Goal: Task Accomplishment & Management: Complete application form

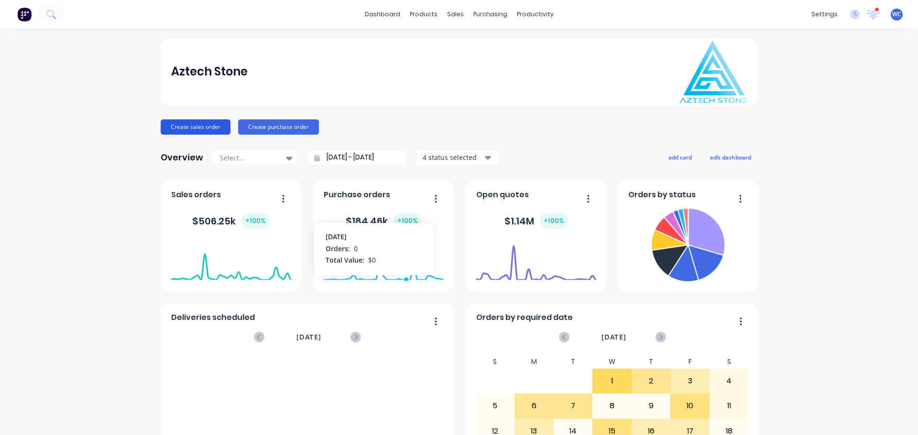
click at [197, 124] on button "Create sales order" at bounding box center [196, 126] width 70 height 15
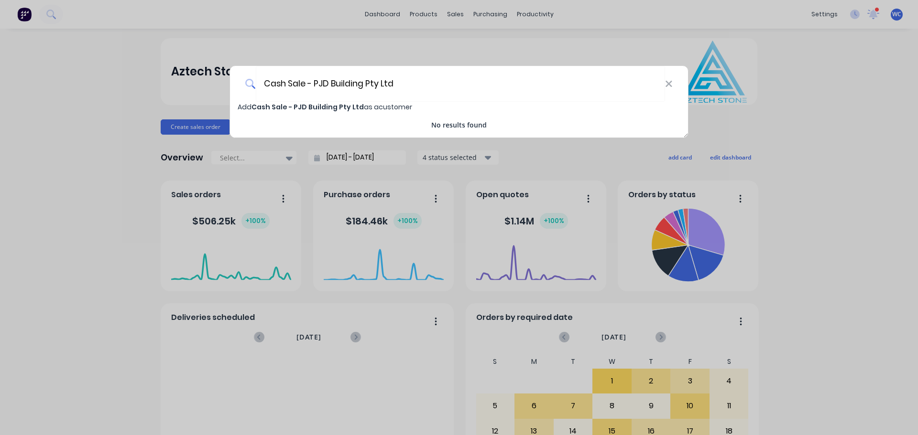
type input "Cash Sale - PJD Building Pty Ltd"
click at [273, 103] on span "Cash Sale - PJD Building Pty Ltd" at bounding box center [307, 107] width 112 height 10
select select "AU"
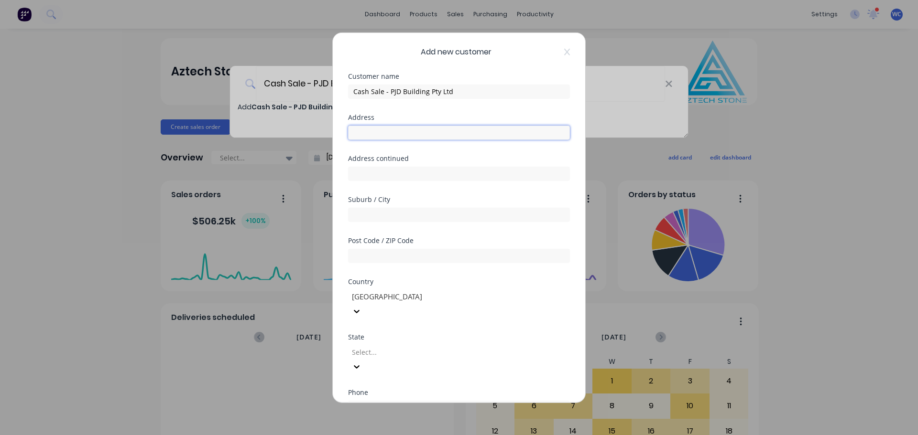
click at [384, 130] on input "text" at bounding box center [459, 132] width 222 height 14
type input "South Eastern Suburb"
click at [367, 218] on input "text" at bounding box center [459, 214] width 222 height 14
type input "[GEOGRAPHIC_DATA]"
click at [371, 256] on input "text" at bounding box center [459, 255] width 222 height 14
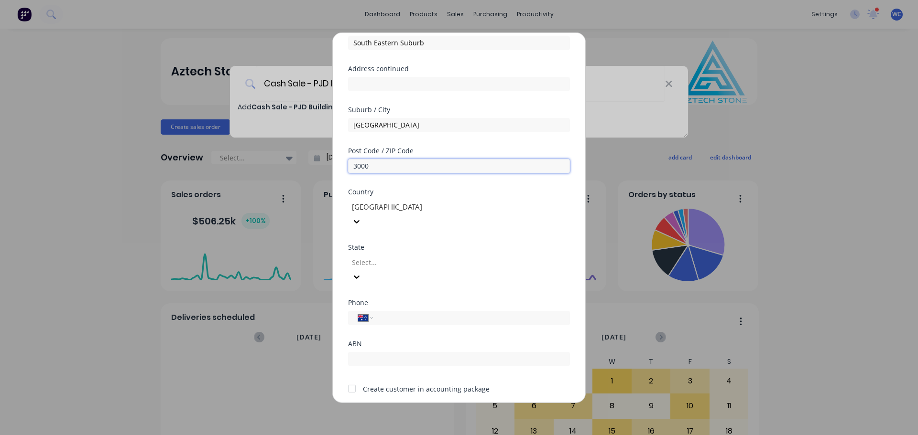
scroll to position [96, 0]
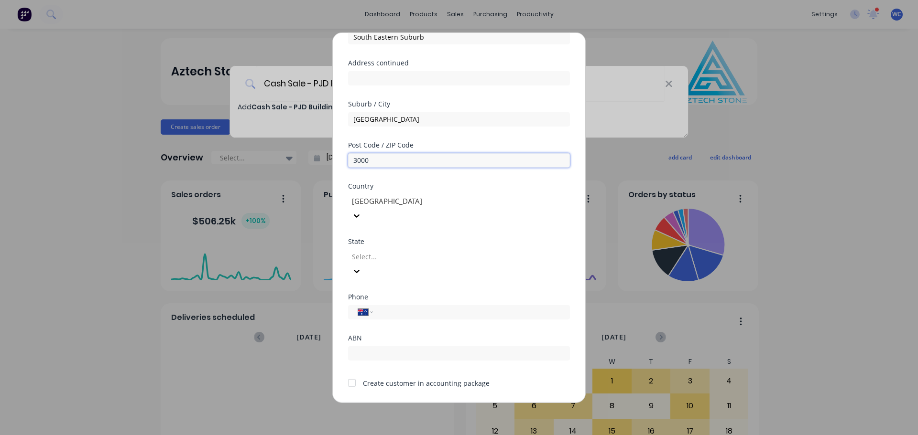
type input "3000"
click at [391, 307] on input "tel" at bounding box center [469, 312] width 180 height 11
type input "0438 100 299"
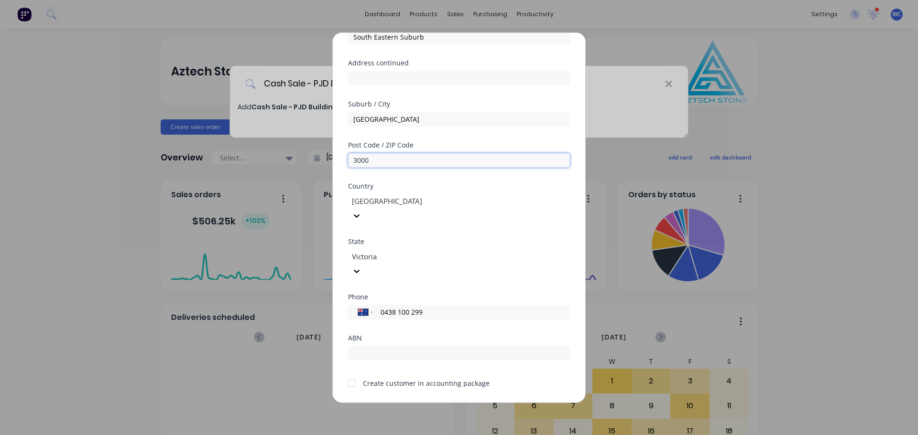
drag, startPoint x: 387, startPoint y: 159, endPoint x: 338, endPoint y: 159, distance: 48.7
click at [338, 159] on div "Add new customer Customer name Cash Sale - PJD Building Pty Ltd Address [GEOGRA…" at bounding box center [459, 217] width 252 height 370
type input "3156"
click at [397, 346] on input "text" at bounding box center [459, 353] width 222 height 14
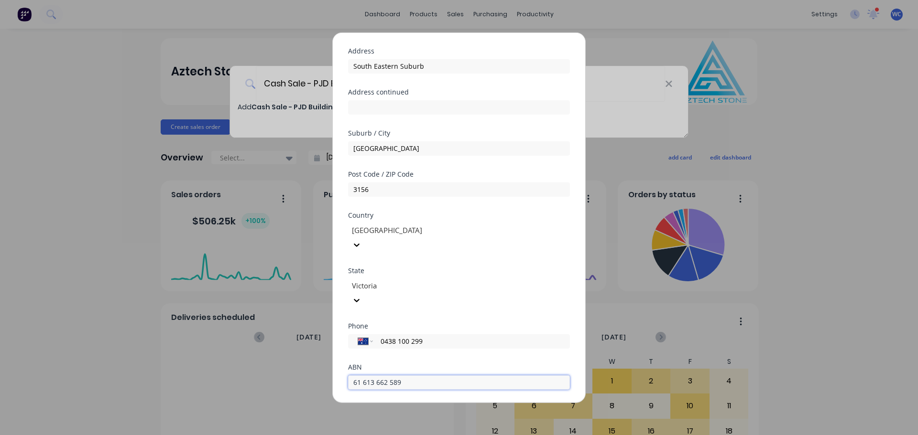
scroll to position [0, 0]
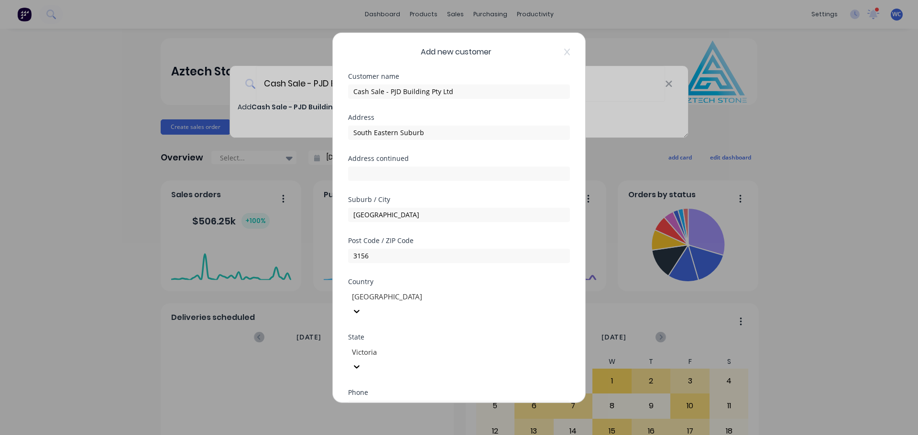
type input "61 613 662 589"
drag, startPoint x: 396, startPoint y: 214, endPoint x: 319, endPoint y: 204, distance: 77.6
click at [342, 214] on div "Add new customer Customer name Cash Sale - PJD Building Pty Ltd Address [GEOGRA…" at bounding box center [459, 217] width 252 height 370
type input "FERNTREE GULLY"
drag, startPoint x: 427, startPoint y: 126, endPoint x: 317, endPoint y: 126, distance: 110.4
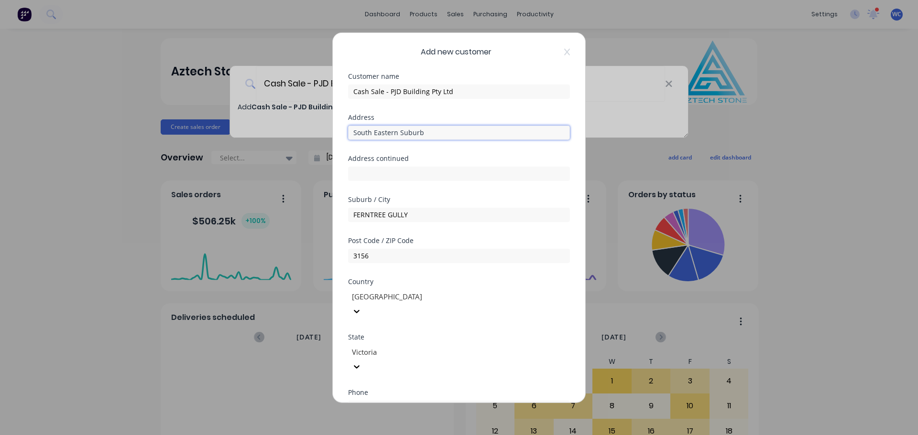
click at [317, 126] on div "Add new customer Customer name Cash Sale - PJD Building Pty Ltd Address [GEOGRA…" at bounding box center [459, 217] width 918 height 435
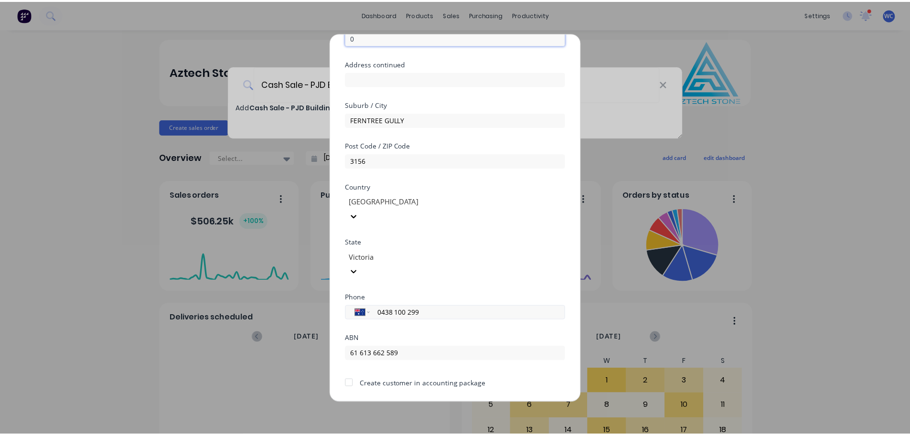
scroll to position [97, 0]
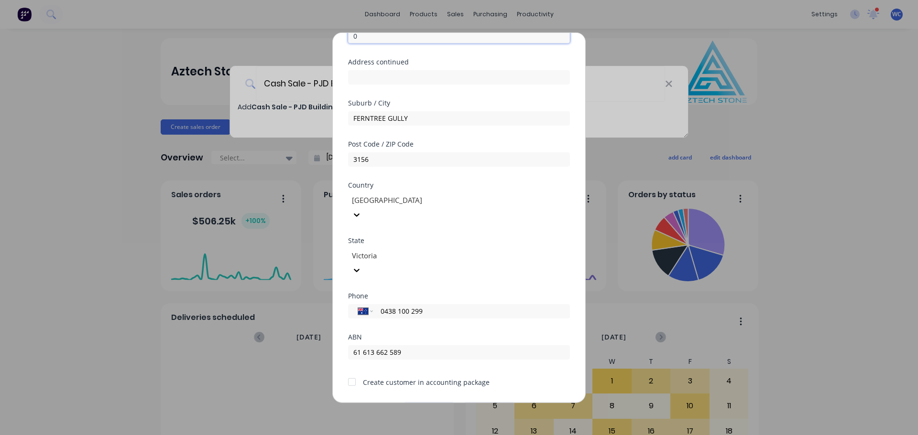
type input "0"
click at [418, 402] on button "Save" at bounding box center [428, 409] width 53 height 15
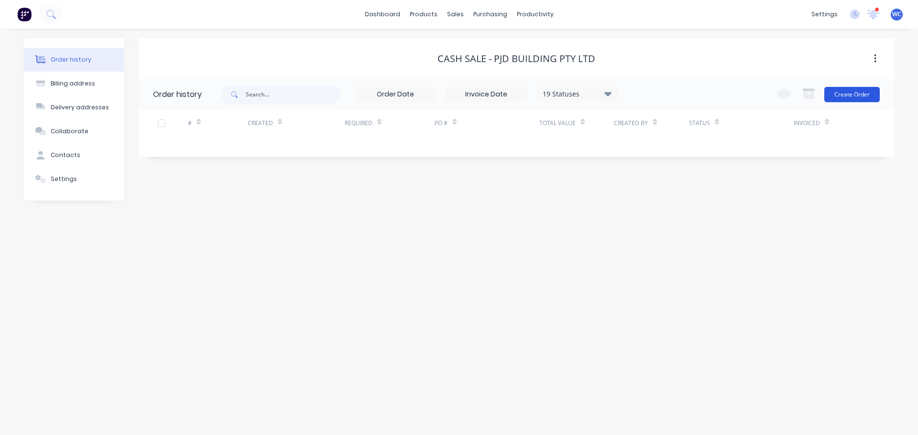
click at [856, 91] on button "Create Order" at bounding box center [851, 94] width 55 height 15
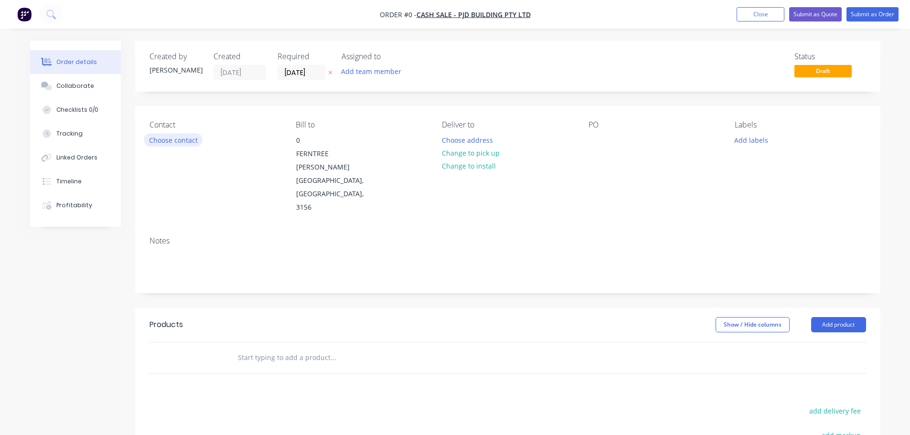
click at [162, 136] on button "Choose contact" at bounding box center [173, 139] width 59 height 13
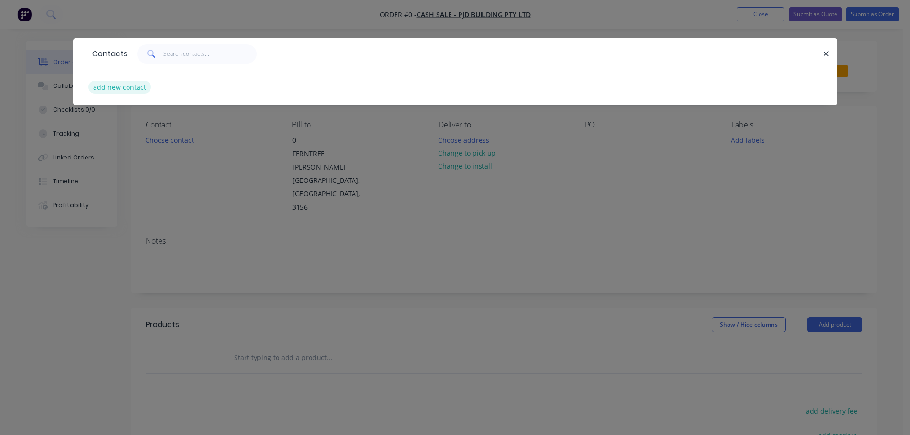
click at [133, 87] on button "add new contact" at bounding box center [119, 87] width 63 height 13
select select "AU"
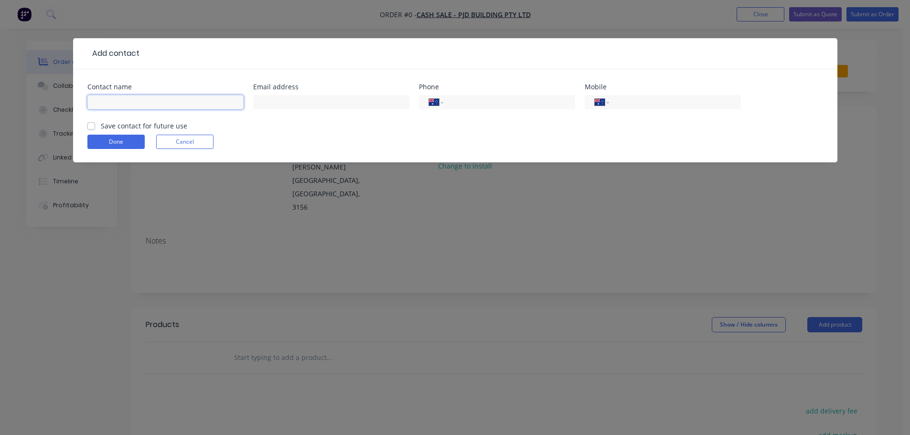
click at [122, 107] on input "text" at bounding box center [165, 102] width 156 height 14
type input "[PERSON_NAME]"
click at [272, 103] on input "text" at bounding box center [331, 102] width 156 height 14
click at [264, 101] on input "text" at bounding box center [331, 102] width 156 height 14
paste input "[EMAIL_ADDRESS][DOMAIN_NAME]"
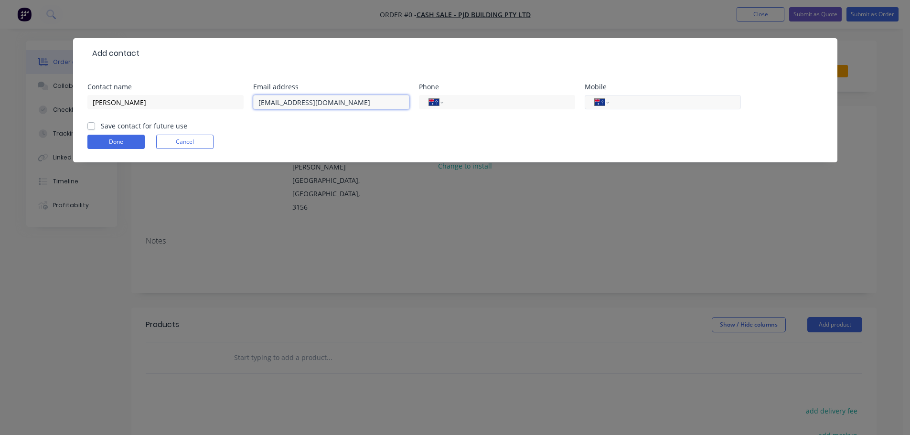
type input "[EMAIL_ADDRESS][DOMAIN_NAME]"
click at [654, 104] on input "tel" at bounding box center [673, 102] width 115 height 11
type input "0438 100 299"
click at [100, 126] on div "Save contact for future use" at bounding box center [137, 126] width 100 height 10
click at [101, 126] on label "Save contact for future use" at bounding box center [144, 126] width 86 height 10
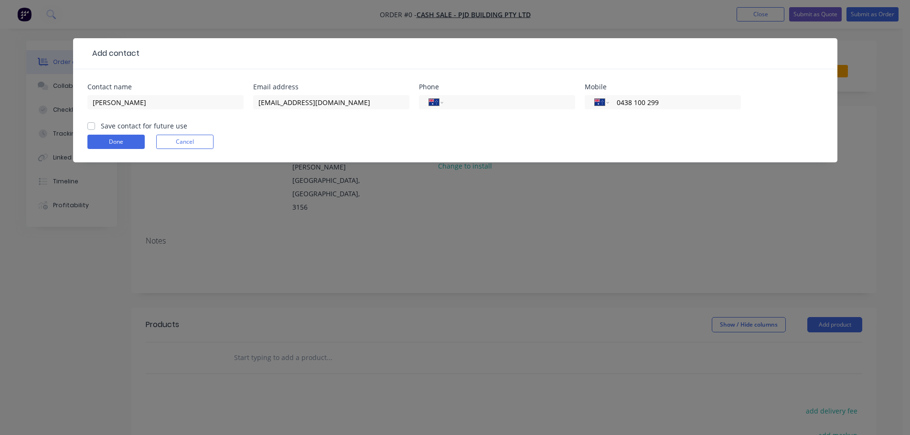
click at [91, 126] on input "Save contact for future use" at bounding box center [91, 125] width 8 height 9
checkbox input "true"
click at [109, 139] on button "Done" at bounding box center [115, 142] width 57 height 14
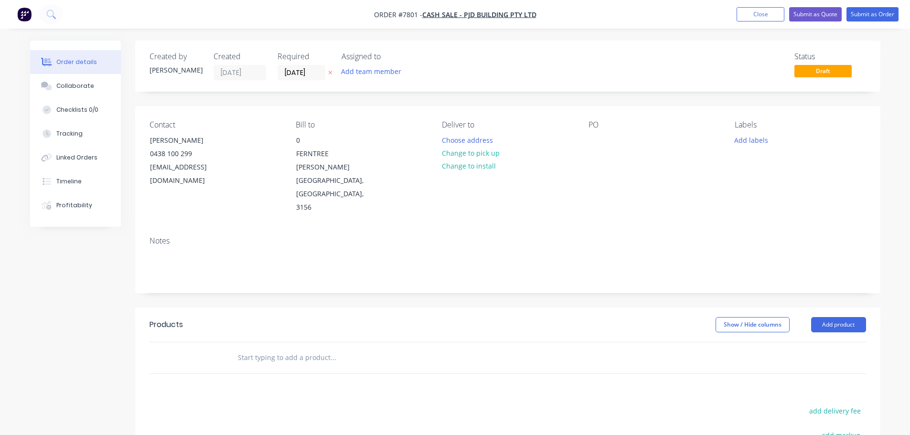
click at [269, 348] on input "text" at bounding box center [332, 357] width 191 height 19
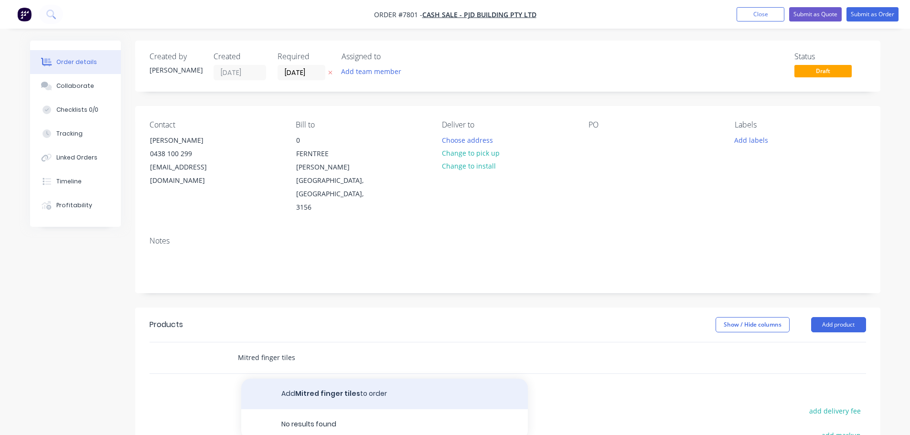
type input "Mitred finger tiles"
click at [299, 379] on button "Add Mitred finger tiles to order" at bounding box center [384, 394] width 287 height 31
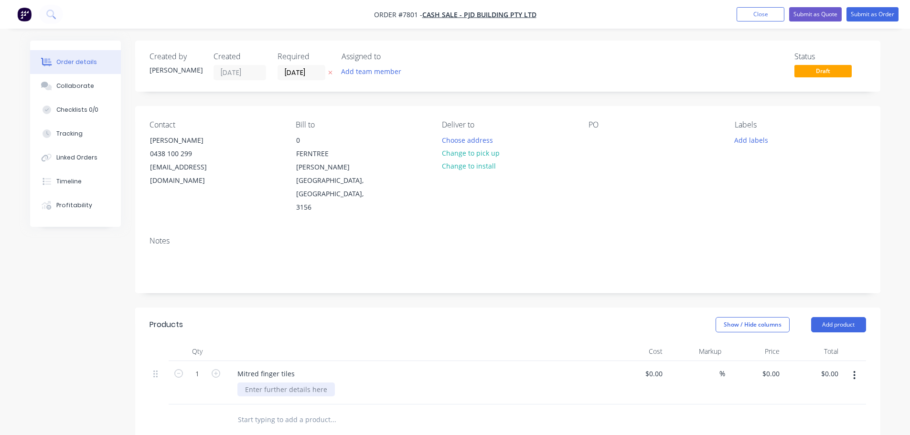
click at [292, 383] on div at bounding box center [285, 390] width 97 height 14
drag, startPoint x: 338, startPoint y: 349, endPoint x: 304, endPoint y: 348, distance: 34.0
click at [304, 383] on div "Single mitre cut to 10mm tile Customer supplied 10mm tile on 300x300mm mesh bac…" at bounding box center [387, 390] width 300 height 14
click at [205, 367] on input "1" at bounding box center [197, 374] width 25 height 14
type input "46"
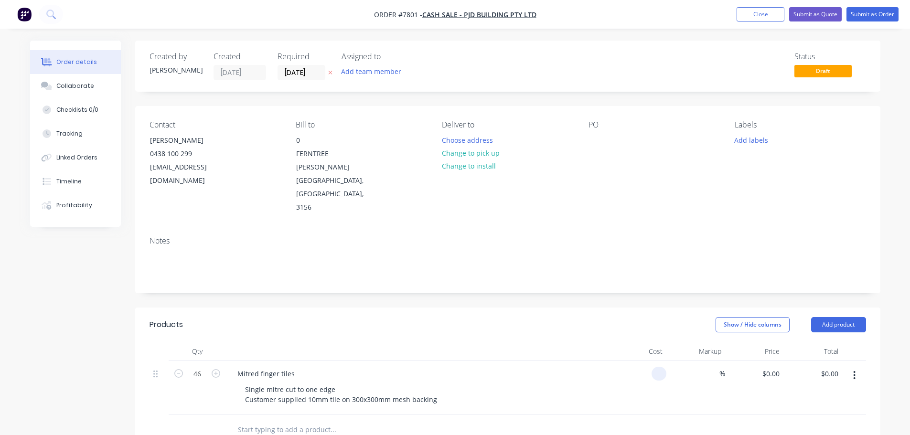
click at [660, 367] on input at bounding box center [661, 374] width 11 height 14
type input "$15.00"
type input "$690.00"
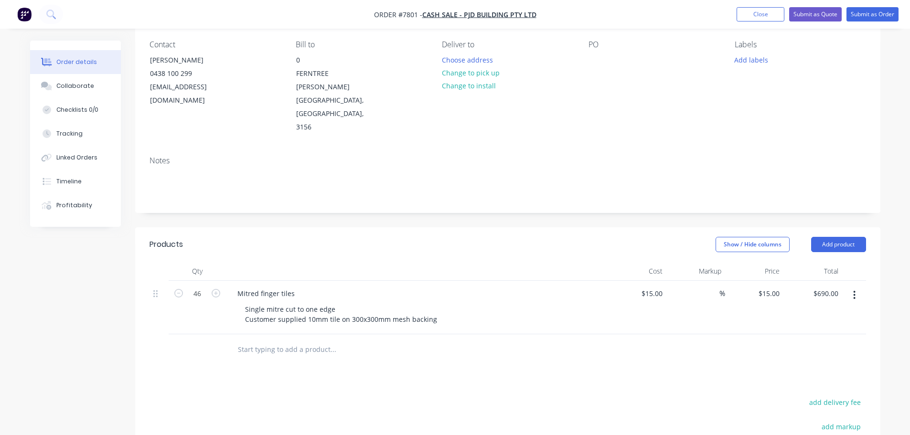
scroll to position [71, 0]
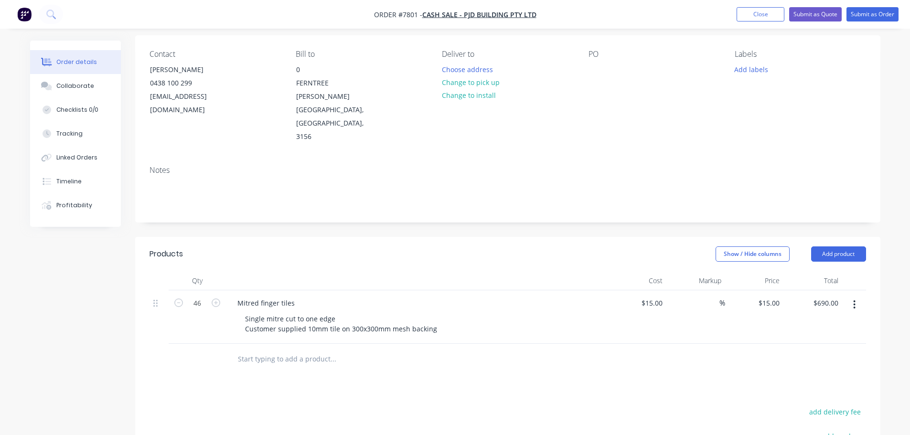
click at [260, 350] on input "text" at bounding box center [332, 359] width 191 height 19
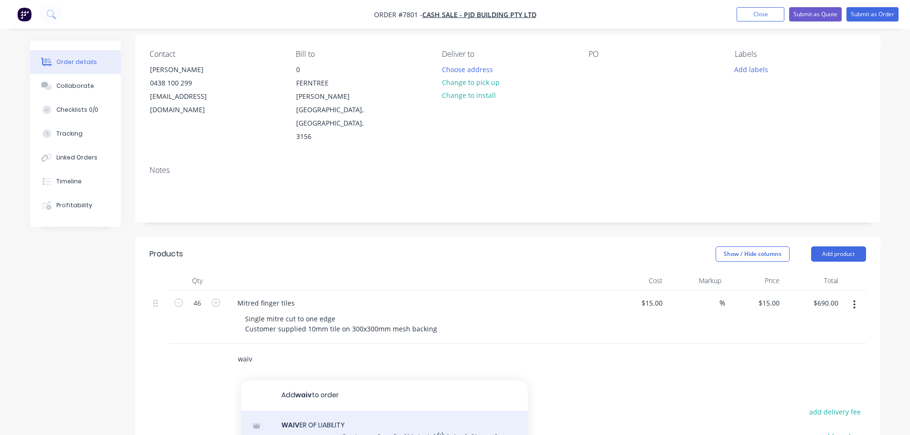
type input "waiv"
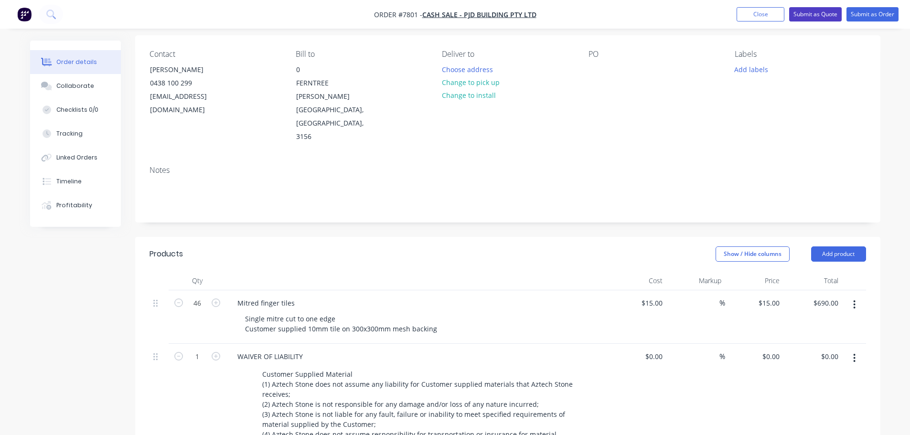
click at [819, 15] on button "Submit as Quote" at bounding box center [815, 14] width 53 height 14
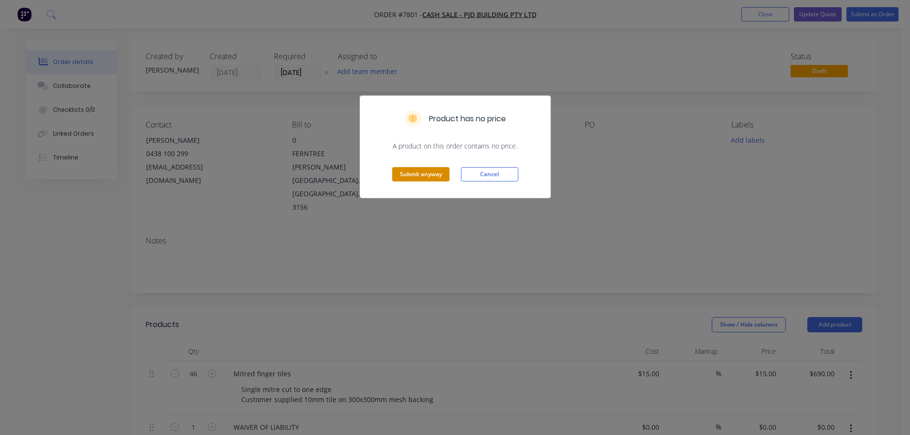
click at [430, 176] on button "Submit anyway" at bounding box center [420, 174] width 57 height 14
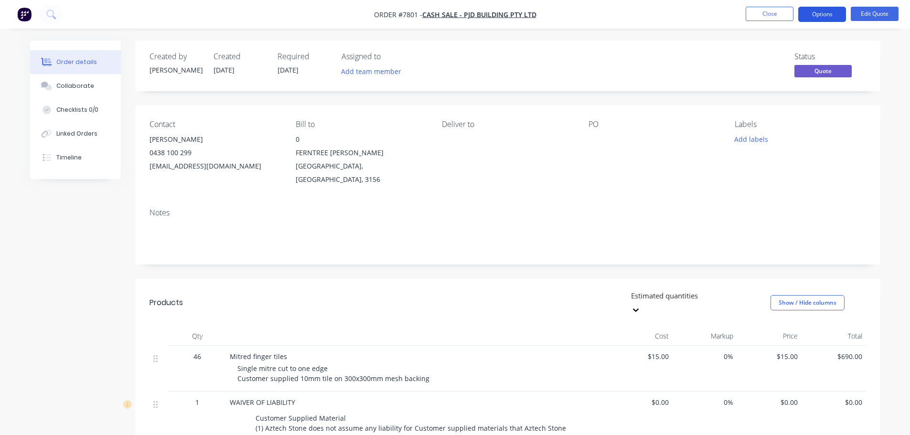
click at [829, 10] on button "Options" at bounding box center [823, 14] width 48 height 15
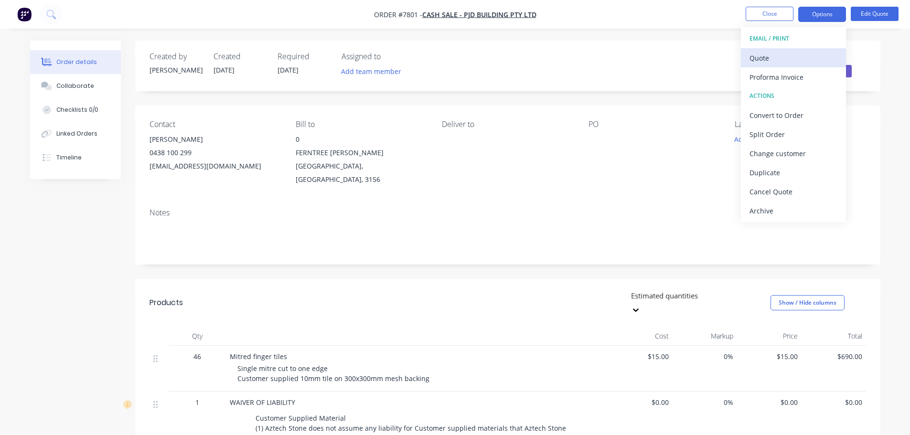
click at [779, 53] on div "Quote" at bounding box center [794, 58] width 88 height 14
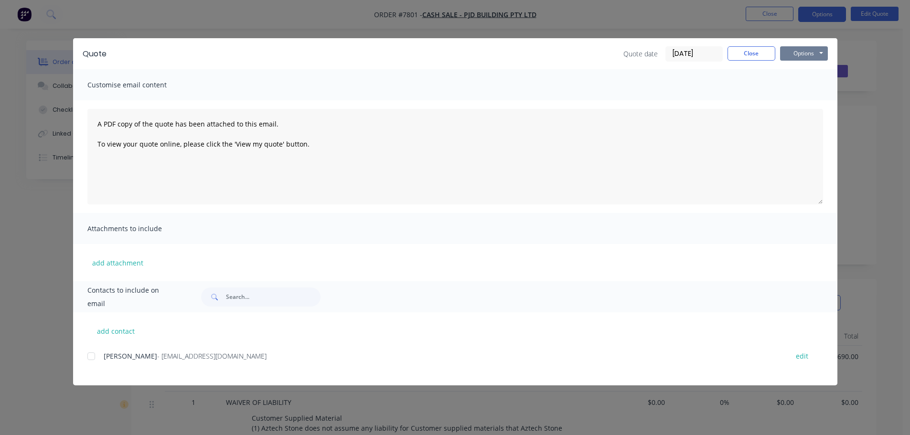
click at [799, 52] on button "Options" at bounding box center [804, 53] width 48 height 14
click at [739, 53] on button "Close" at bounding box center [752, 53] width 48 height 14
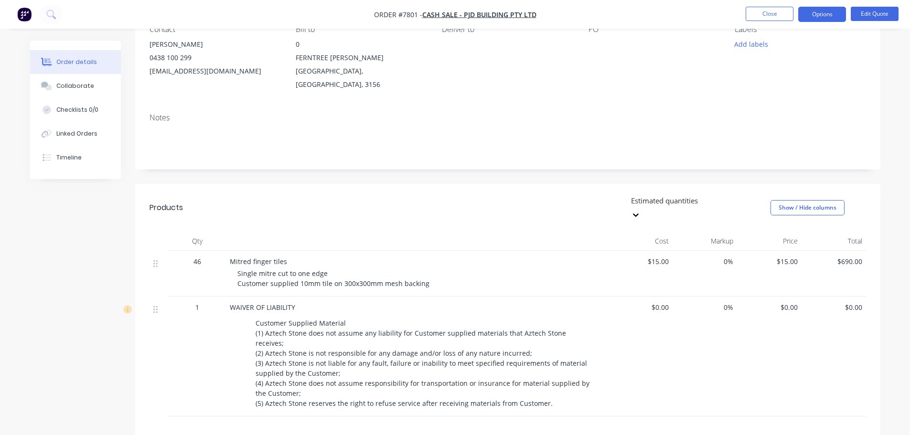
scroll to position [96, 0]
click at [872, 11] on button "Edit Quote" at bounding box center [875, 14] width 48 height 14
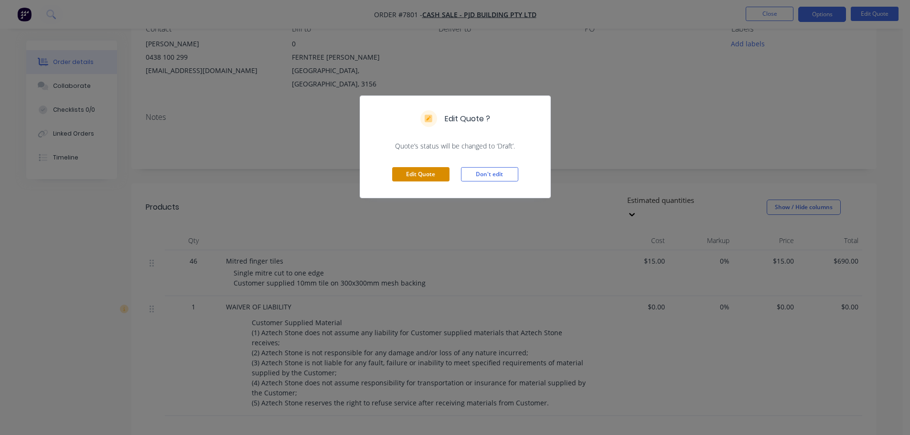
click at [427, 173] on button "Edit Quote" at bounding box center [420, 174] width 57 height 14
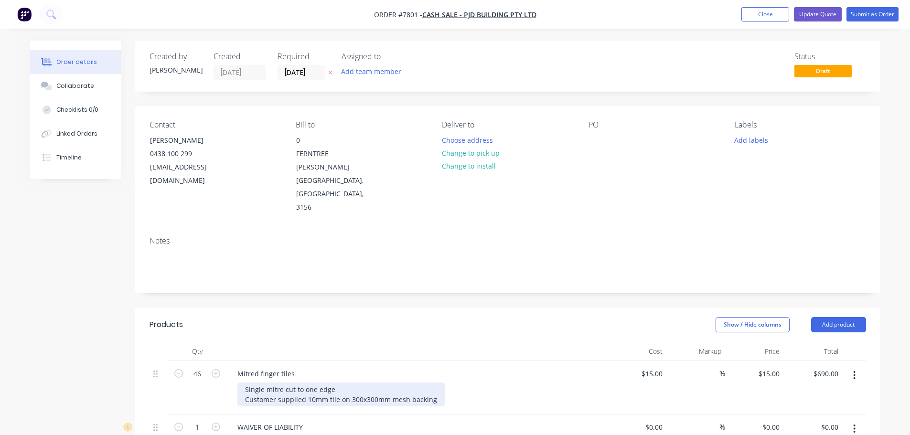
click at [436, 383] on div "Single mitre cut to one edge Customer supplied 10mm tile on 300x300mm mesh back…" at bounding box center [340, 395] width 207 height 24
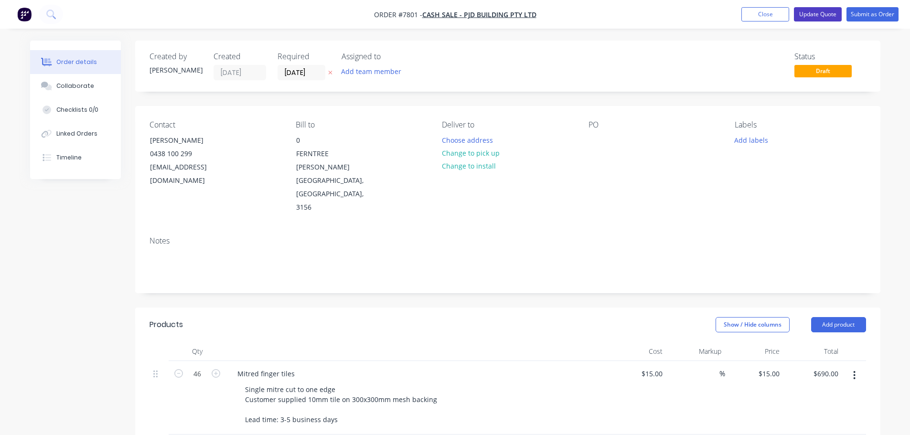
click at [831, 10] on button "Update Quote" at bounding box center [818, 14] width 48 height 14
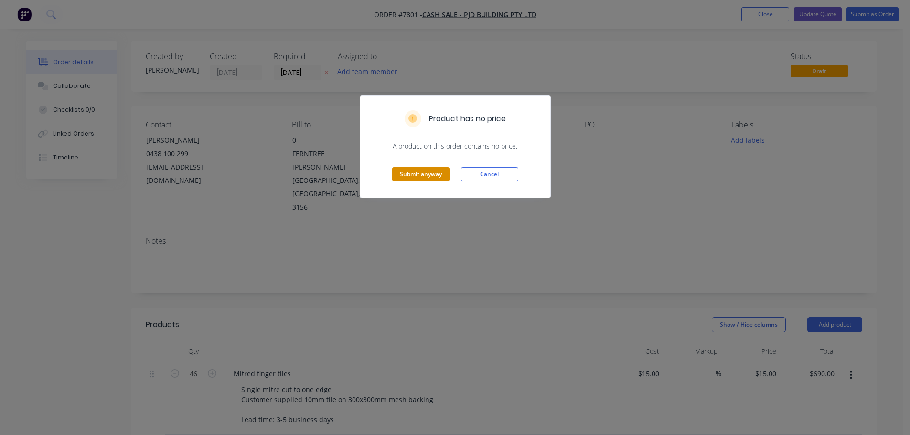
click at [421, 172] on button "Submit anyway" at bounding box center [420, 174] width 57 height 14
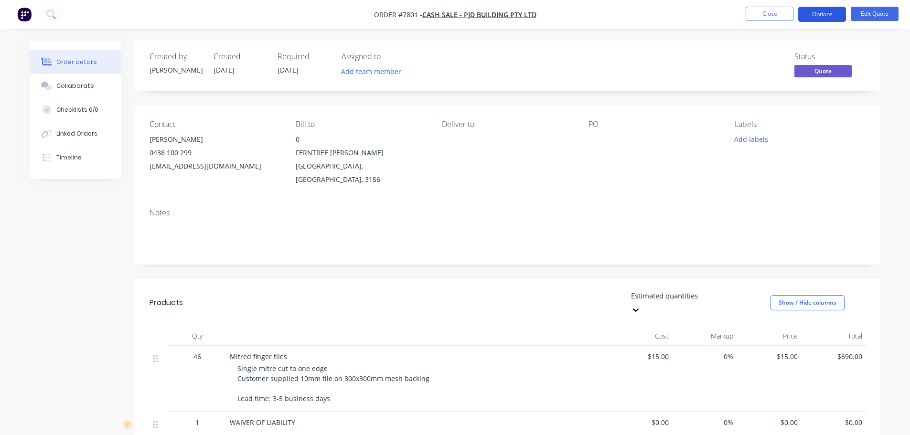
click at [833, 12] on button "Options" at bounding box center [823, 14] width 48 height 15
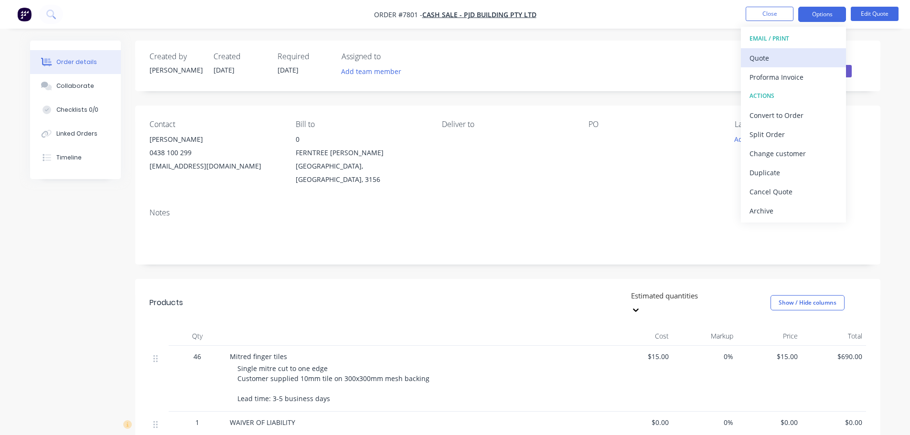
click at [786, 60] on div "Quote" at bounding box center [794, 58] width 88 height 14
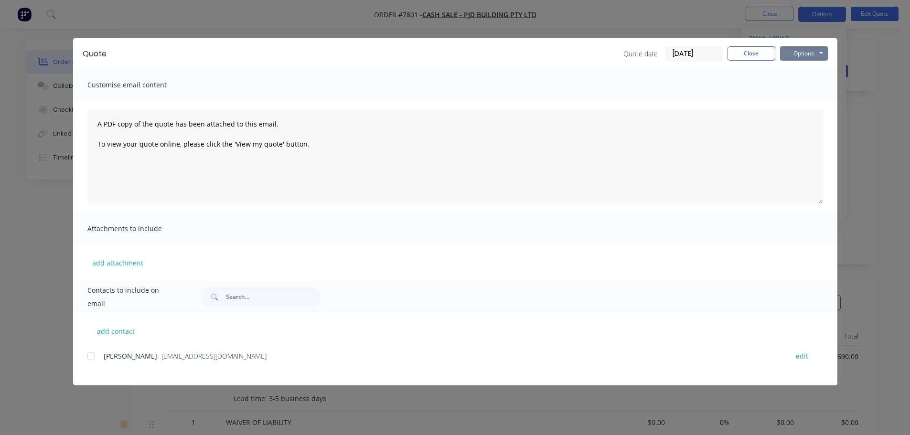
click at [804, 53] on button "Options" at bounding box center [804, 53] width 48 height 14
click at [802, 71] on button "Preview" at bounding box center [810, 71] width 61 height 16
click at [736, 54] on button "Close" at bounding box center [752, 53] width 48 height 14
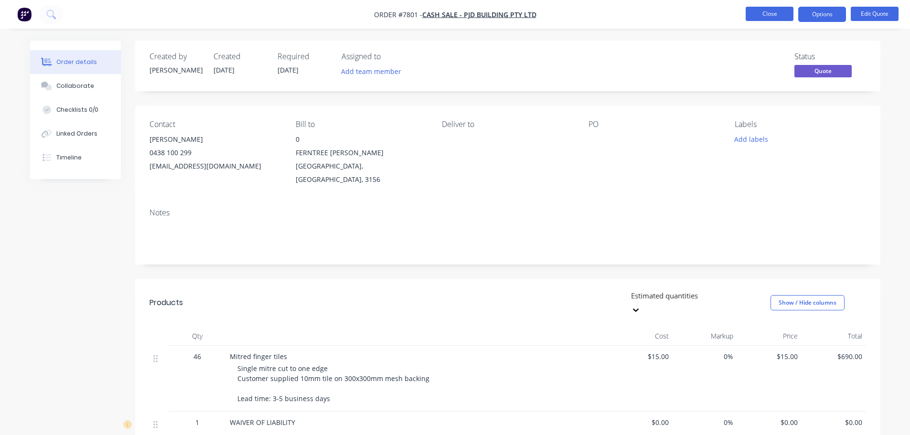
click at [788, 14] on button "Close" at bounding box center [770, 14] width 48 height 14
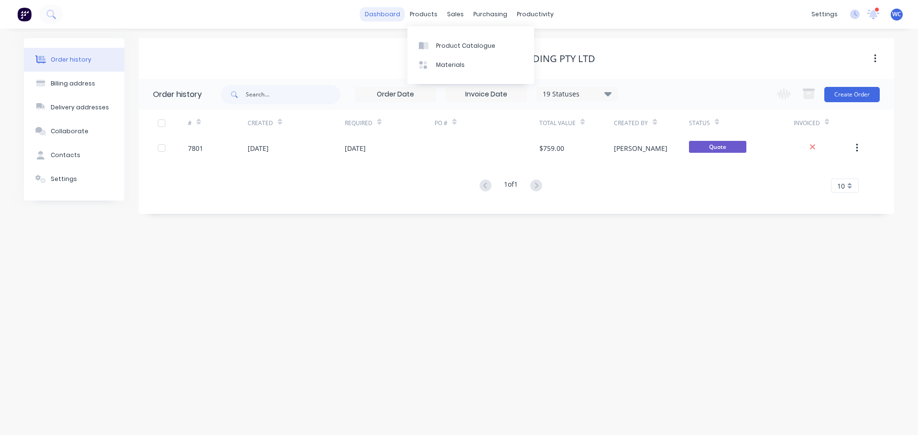
click at [394, 12] on link "dashboard" at bounding box center [382, 14] width 45 height 14
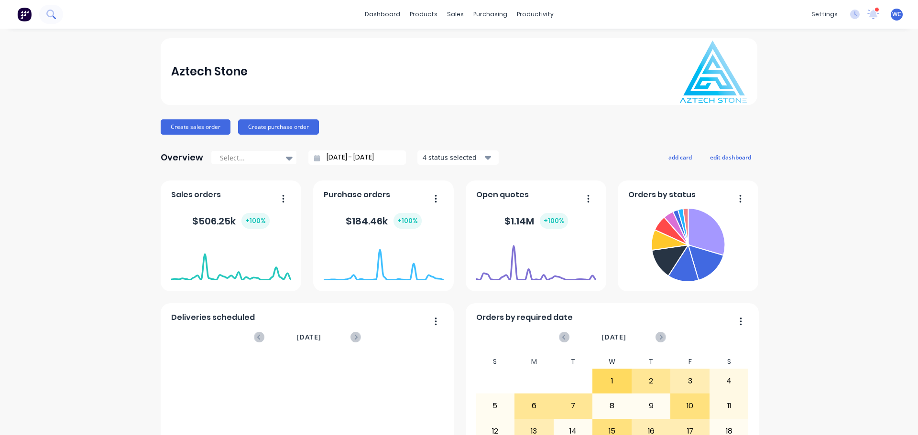
click at [59, 10] on button at bounding box center [51, 14] width 24 height 19
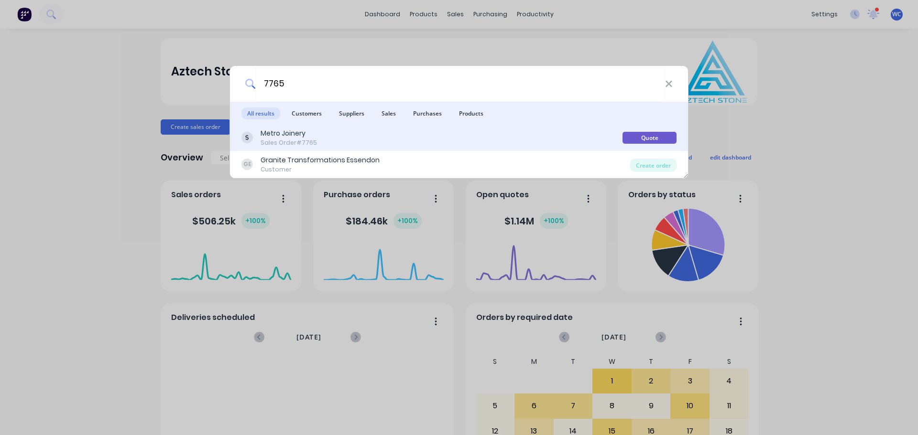
type input "7765"
click at [324, 140] on div "Metro Joinery Sales Order #7765" at bounding box center [431, 138] width 381 height 19
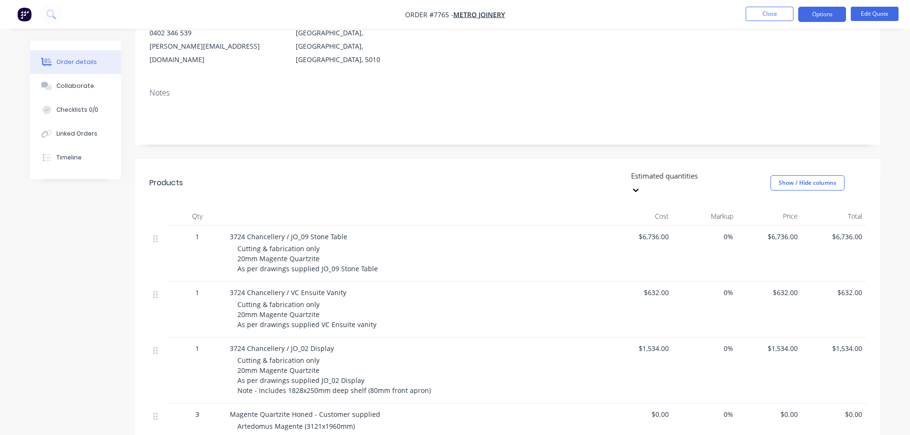
scroll to position [143, 0]
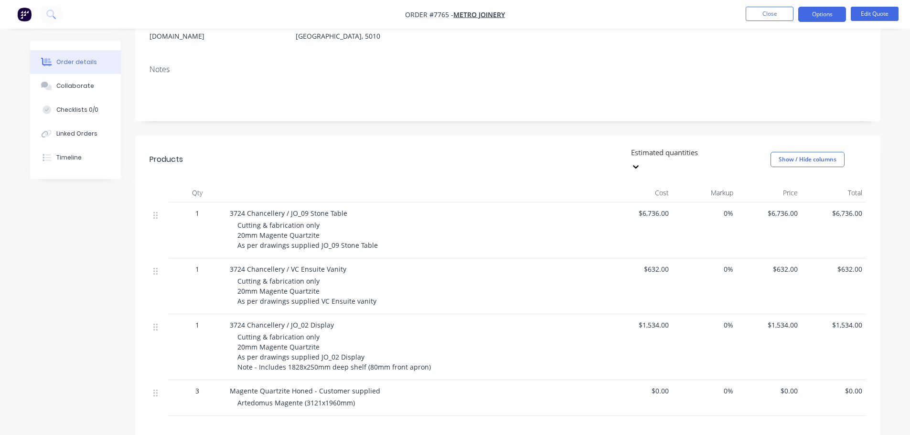
click at [197, 386] on span "3" at bounding box center [197, 391] width 4 height 10
click at [872, 14] on button "Edit Quote" at bounding box center [875, 14] width 48 height 14
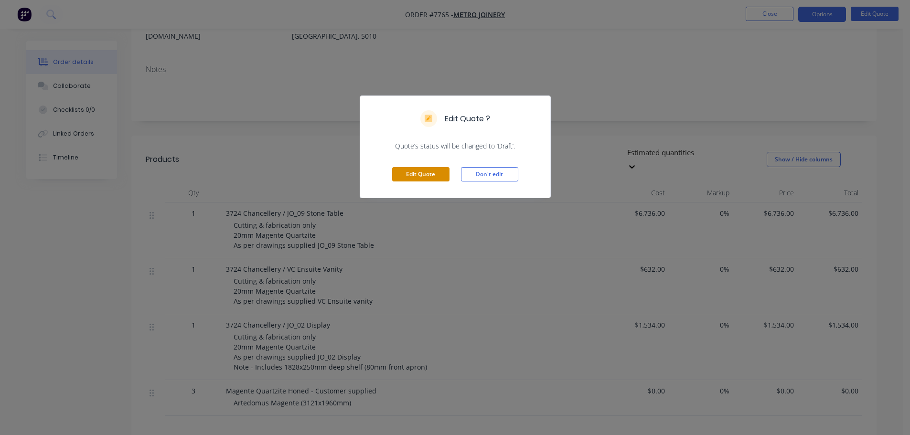
click at [429, 173] on button "Edit Quote" at bounding box center [420, 174] width 57 height 14
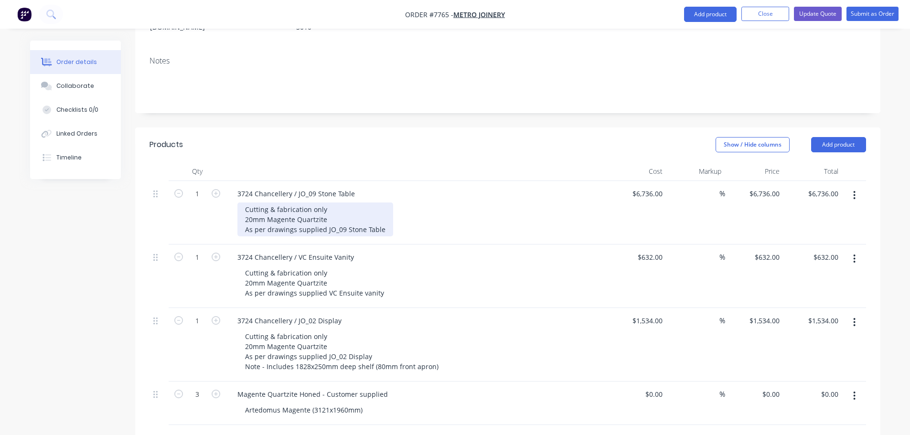
scroll to position [287, 0]
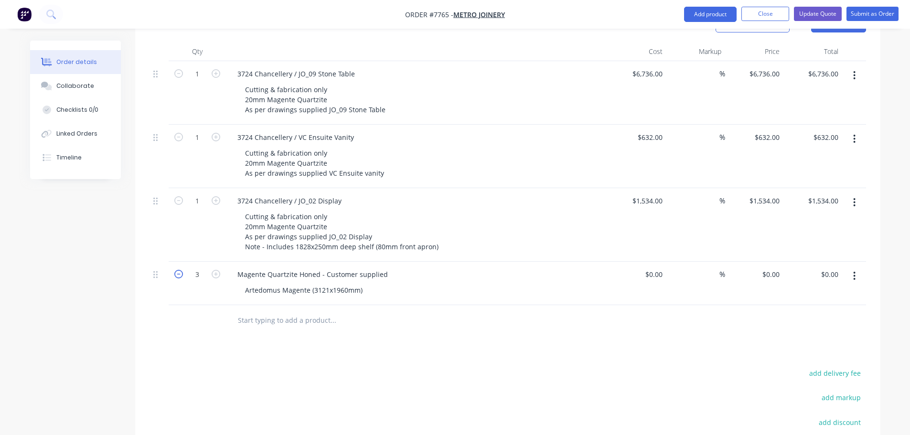
click at [176, 270] on icon "button" at bounding box center [178, 274] width 9 height 9
type input "2"
click at [319, 311] on input "text" at bounding box center [332, 320] width 191 height 19
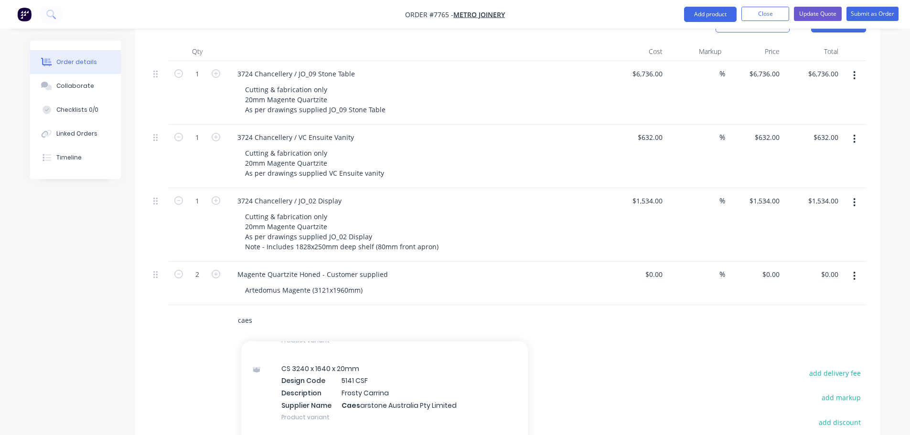
scroll to position [2103, 0]
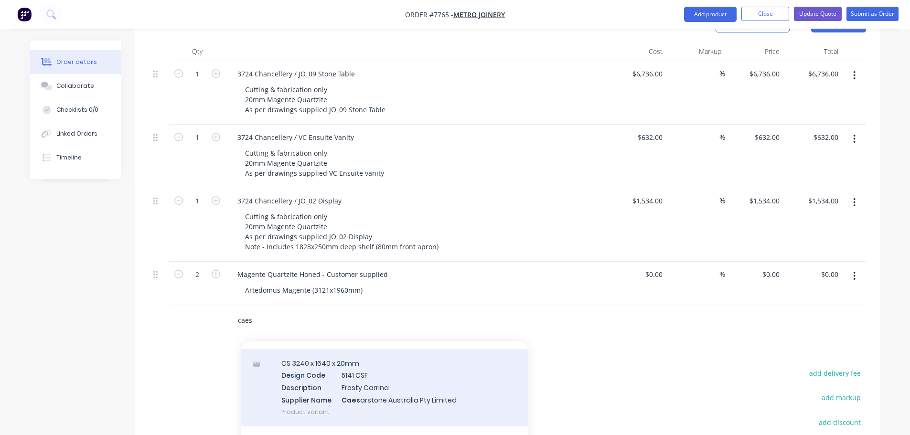
type input "caes"
click at [342, 351] on div "CS 3240 x 1640 x 20mm Design Code 5141 CSF Description Frosty Carrina Supplier …" at bounding box center [384, 387] width 287 height 77
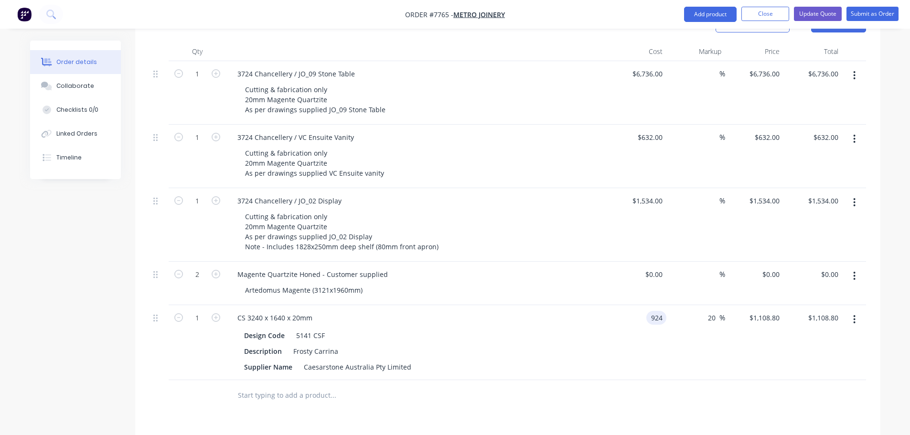
click at [643, 305] on div "924 924" at bounding box center [637, 342] width 59 height 75
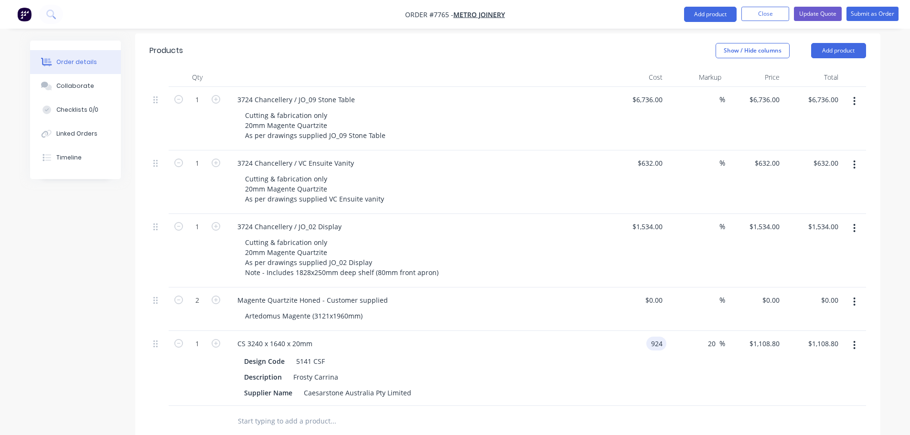
scroll to position [239, 0]
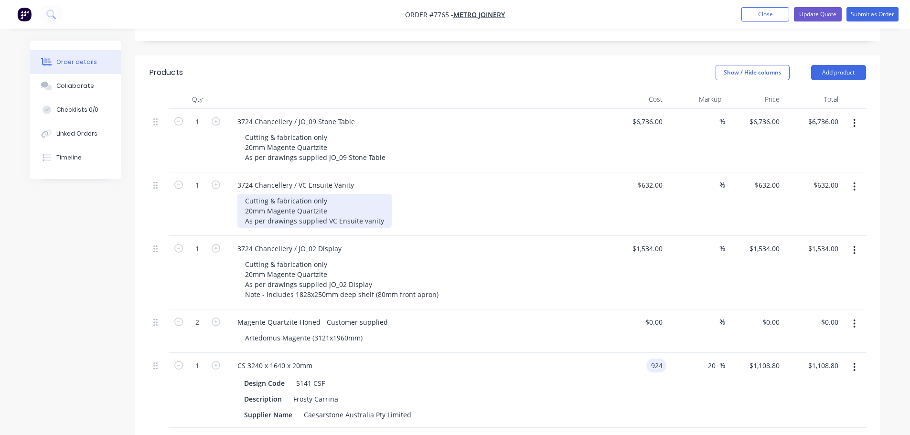
type input "$924.00"
click at [296, 194] on div "Cutting & fabrication only 20mm Magente Quartzite As per drawings supplied VC E…" at bounding box center [314, 211] width 154 height 34
drag, startPoint x: 327, startPoint y: 181, endPoint x: 269, endPoint y: 180, distance: 58.8
click at [269, 194] on div "Cutting & fabrication only 20mm Magente Quartzite As per drawings supplied VC E…" at bounding box center [314, 211] width 154 height 34
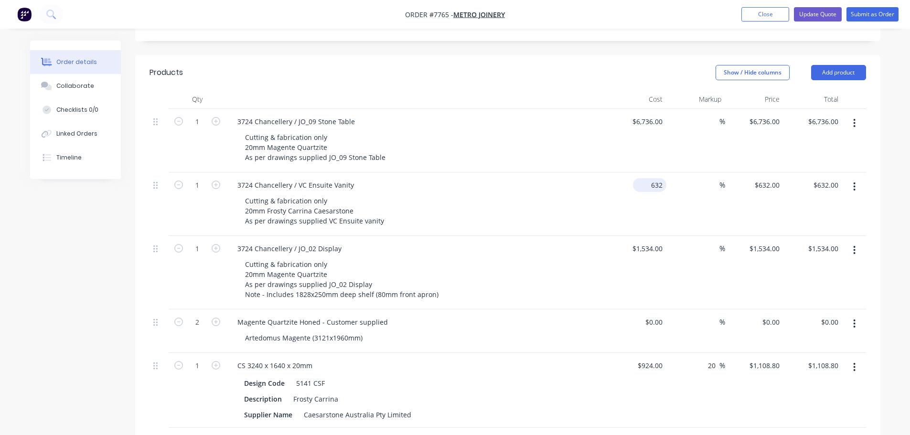
click at [642, 173] on div "632 $632.00" at bounding box center [637, 205] width 59 height 64
type input "$430.00"
click at [643, 353] on div "924 924" at bounding box center [637, 390] width 59 height 75
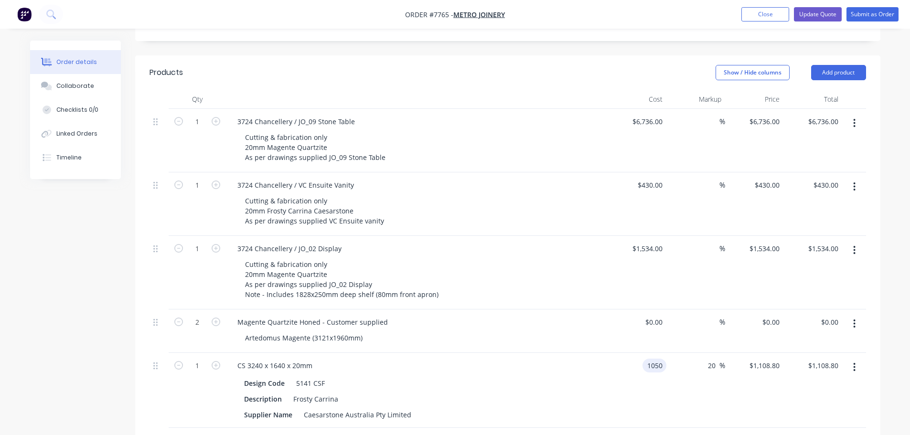
type input "$1,050.00"
type input "$1,260.00"
type input "0"
type input "1050"
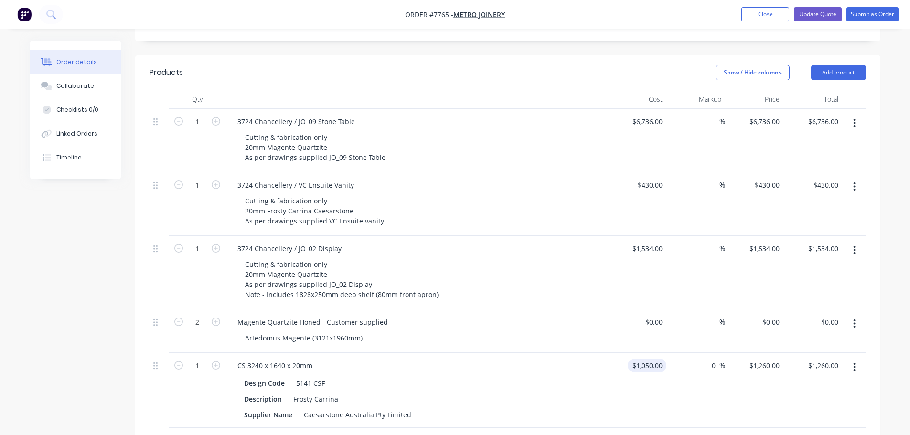
type input "$1,050.00"
click at [818, 15] on button "Update Quote" at bounding box center [818, 14] width 48 height 14
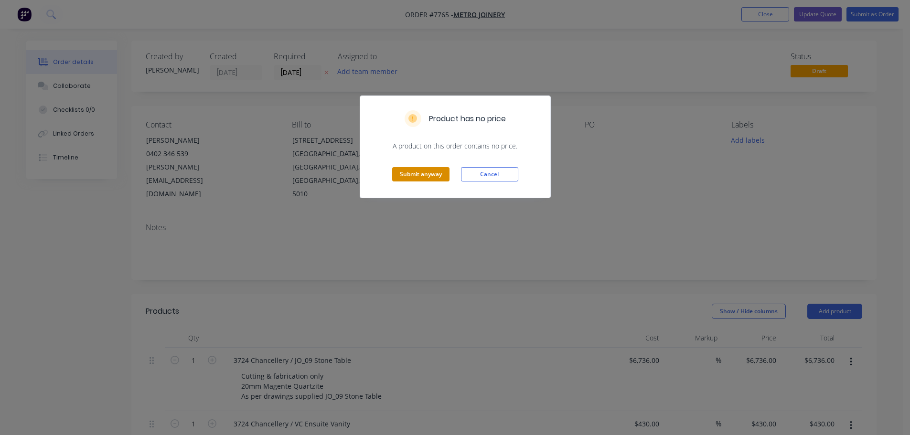
click at [414, 168] on button "Submit anyway" at bounding box center [420, 174] width 57 height 14
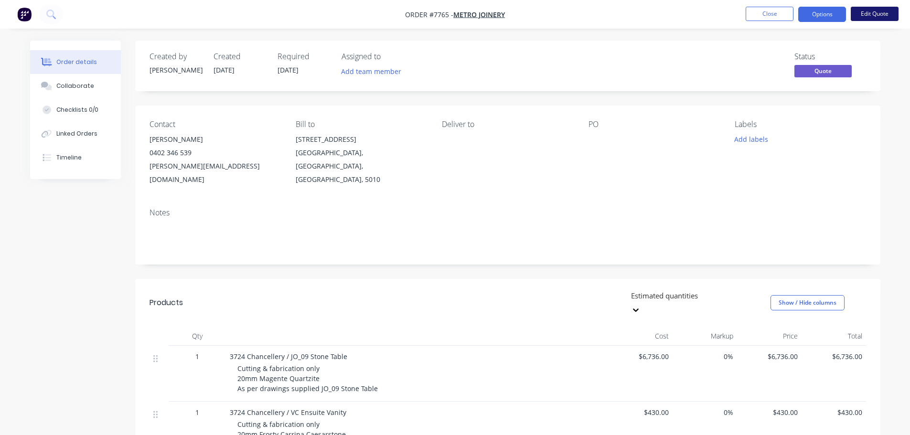
click at [874, 14] on button "Edit Quote" at bounding box center [875, 14] width 48 height 14
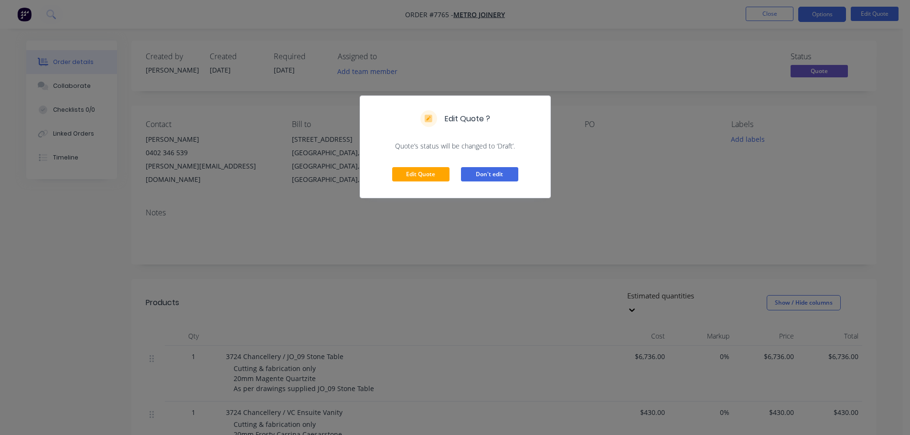
click at [488, 173] on button "Don't edit" at bounding box center [489, 174] width 57 height 14
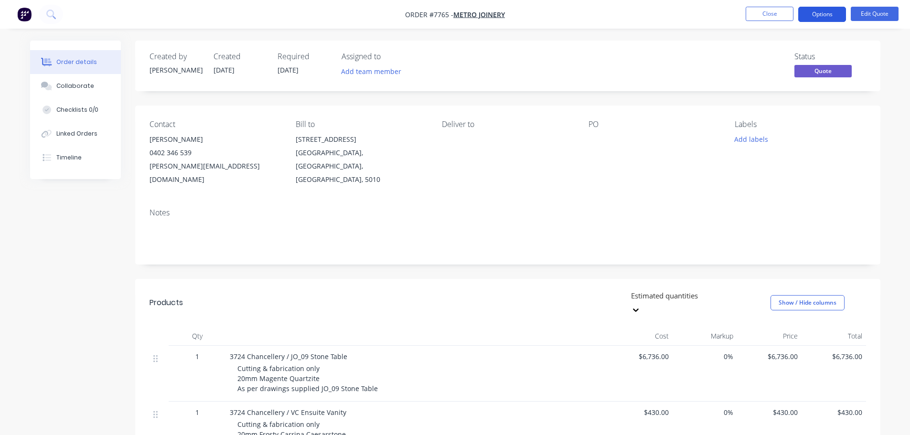
click at [825, 17] on button "Options" at bounding box center [823, 14] width 48 height 15
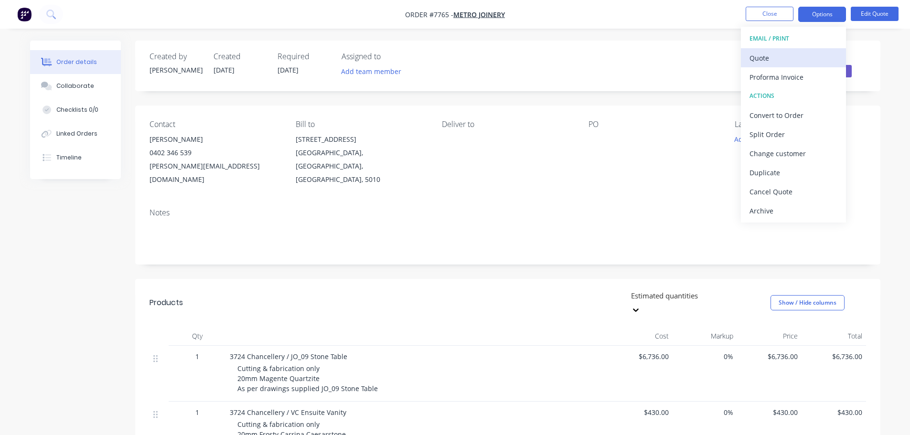
click at [778, 61] on div "Quote" at bounding box center [794, 58] width 88 height 14
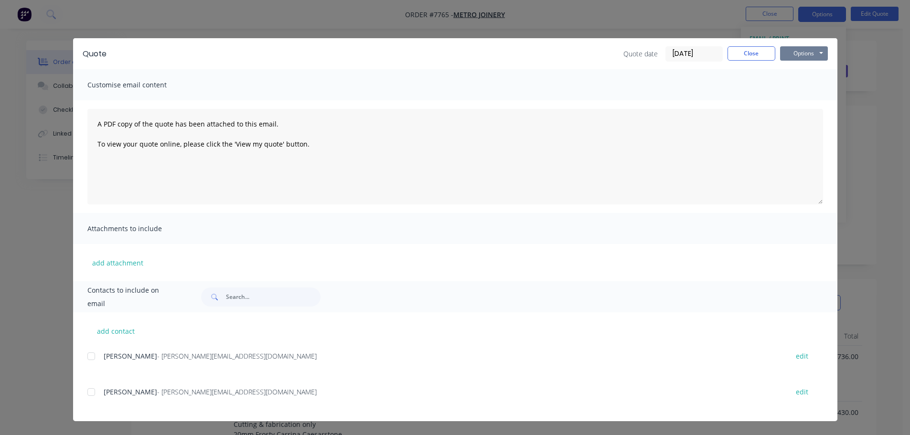
click at [796, 50] on button "Options" at bounding box center [804, 53] width 48 height 14
click at [799, 68] on button "Preview" at bounding box center [810, 71] width 61 height 16
click at [769, 54] on button "Close" at bounding box center [752, 53] width 48 height 14
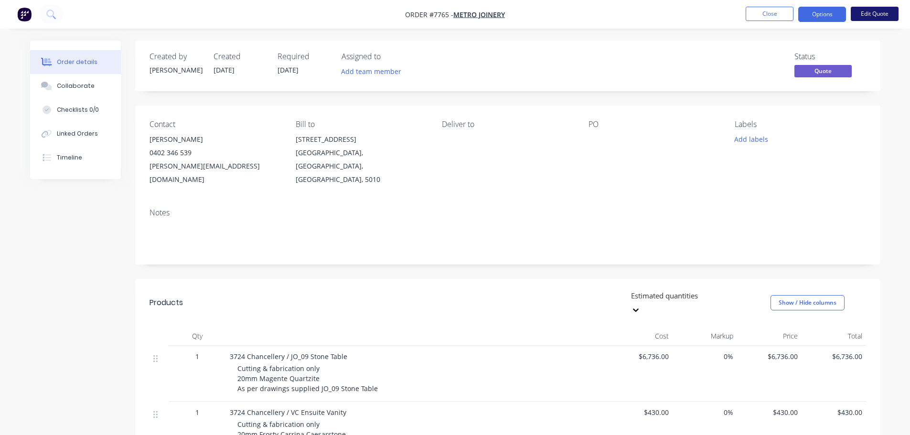
click at [874, 16] on button "Edit Quote" at bounding box center [875, 14] width 48 height 14
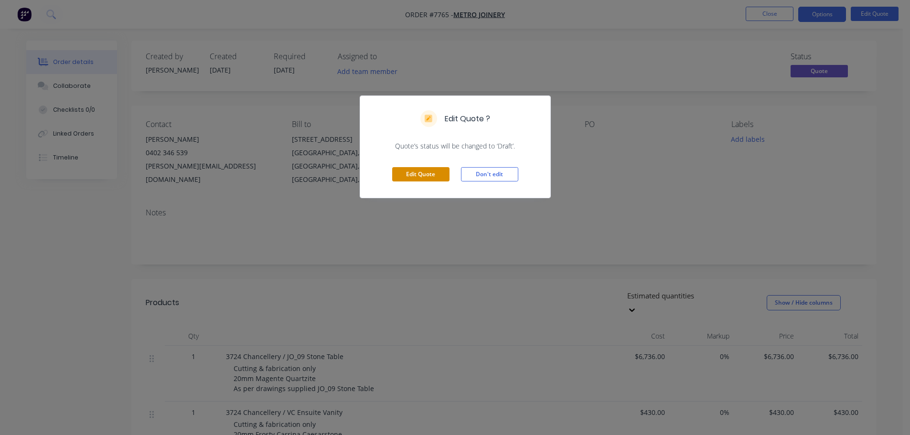
click at [438, 174] on button "Edit Quote" at bounding box center [420, 174] width 57 height 14
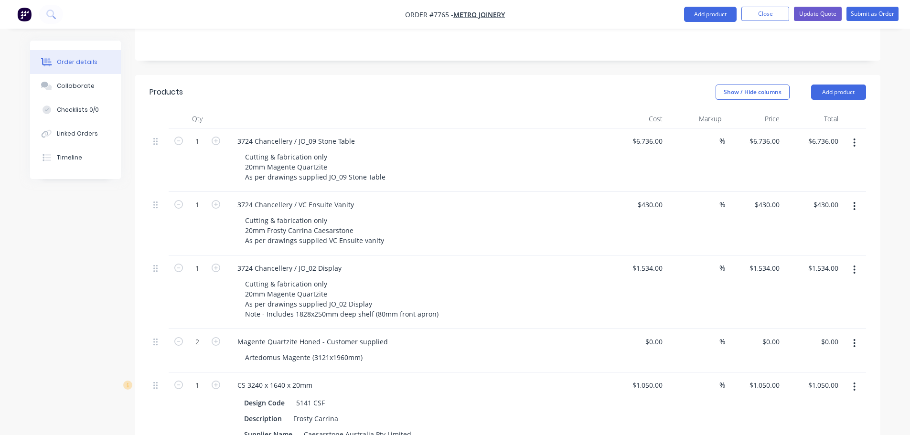
scroll to position [287, 0]
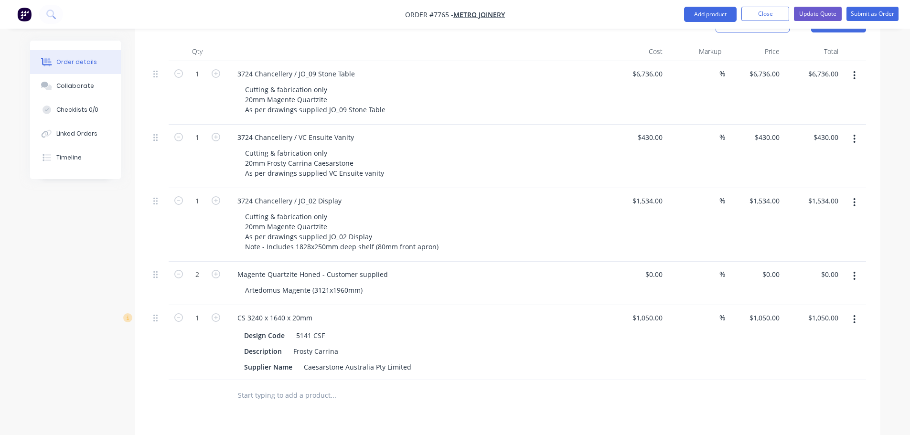
click at [275, 386] on input "text" at bounding box center [332, 395] width 191 height 19
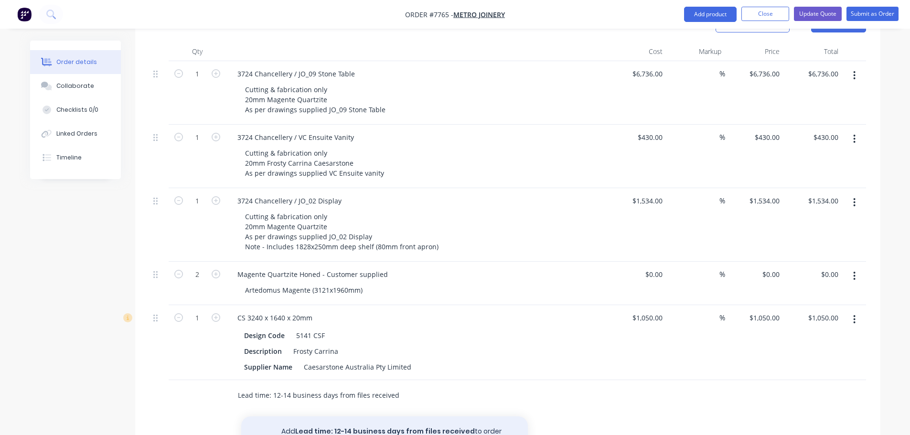
type input "Lead time: 12-14 business days from files received"
click at [344, 417] on button "Add Lead time: 12-14 business days from files received to order" at bounding box center [384, 432] width 287 height 31
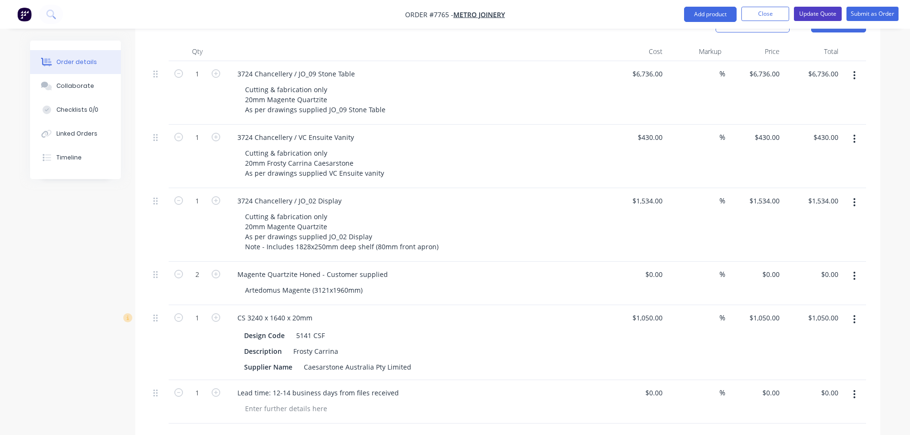
click at [823, 11] on button "Update Quote" at bounding box center [818, 14] width 48 height 14
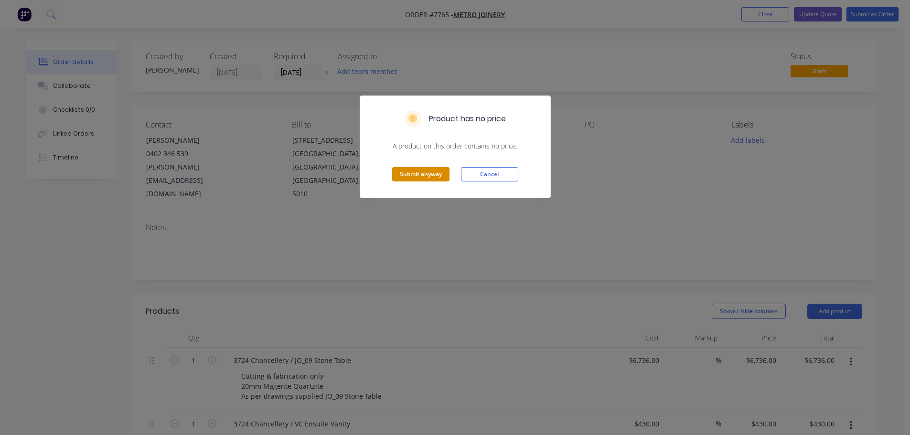
click at [412, 172] on button "Submit anyway" at bounding box center [420, 174] width 57 height 14
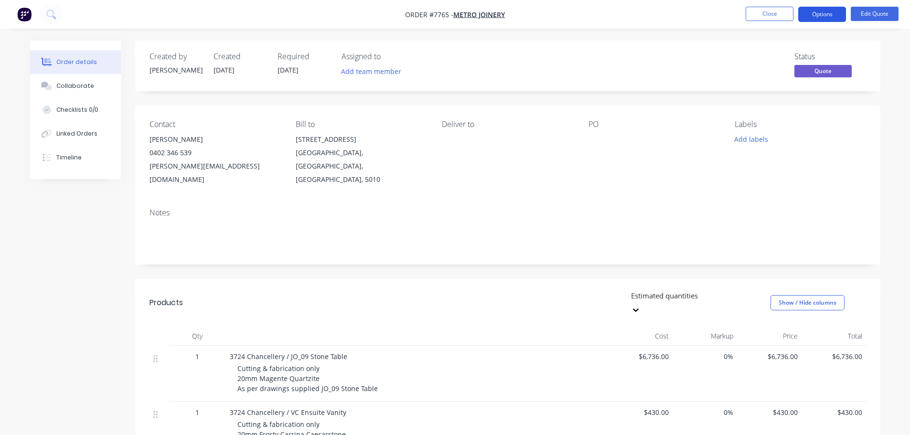
click at [820, 11] on button "Options" at bounding box center [823, 14] width 48 height 15
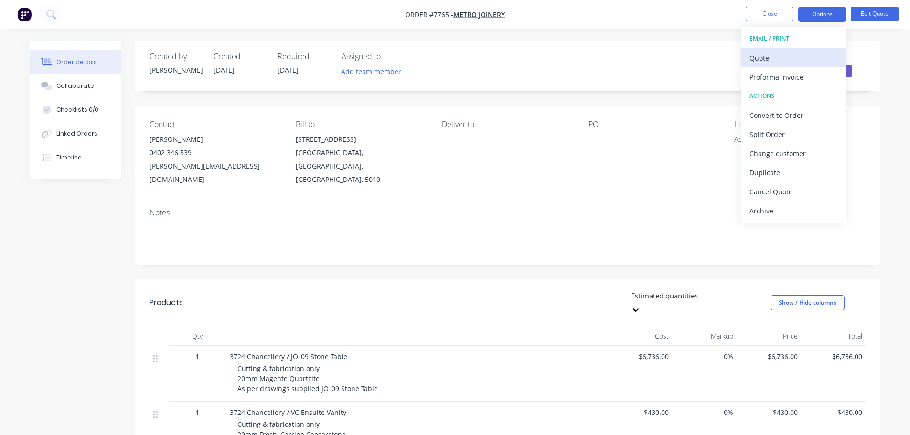
click at [779, 59] on div "Quote" at bounding box center [794, 58] width 88 height 14
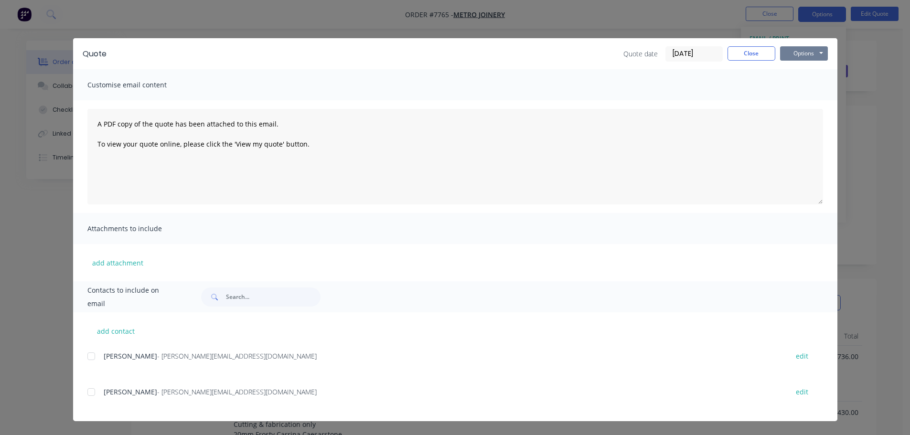
click at [799, 51] on button "Options" at bounding box center [804, 53] width 48 height 14
click at [799, 70] on button "Preview" at bounding box center [810, 71] width 61 height 16
click at [769, 54] on button "Close" at bounding box center [752, 53] width 48 height 14
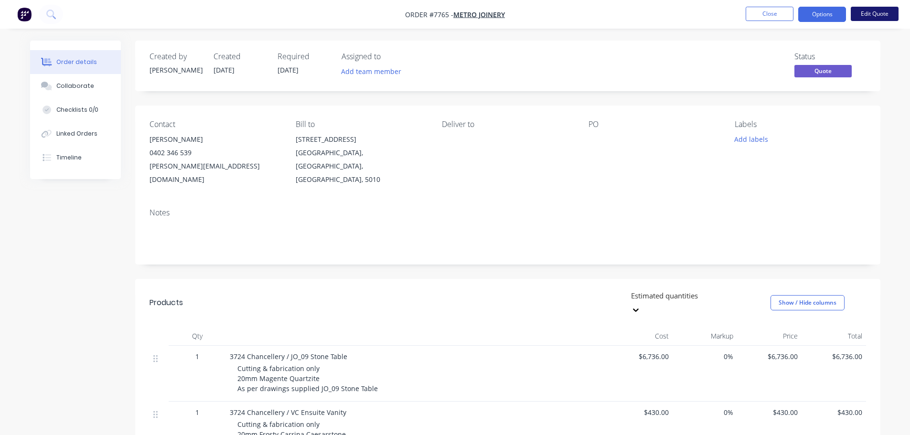
click at [865, 12] on button "Edit Quote" at bounding box center [875, 14] width 48 height 14
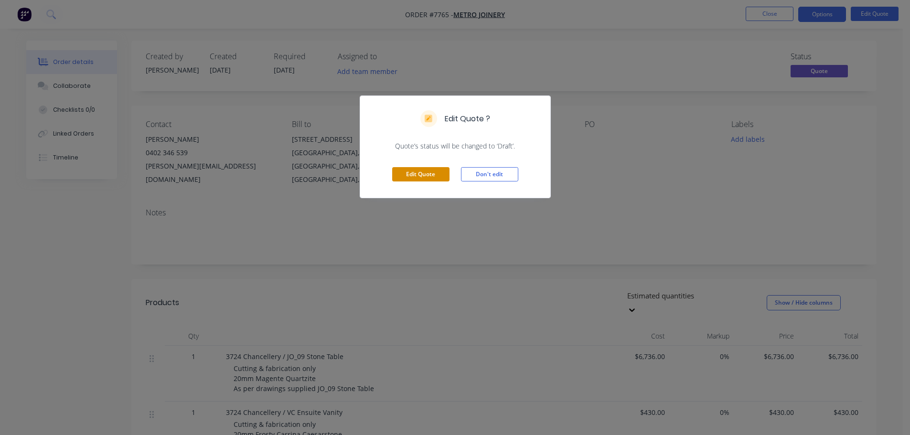
click at [430, 174] on button "Edit Quote" at bounding box center [420, 174] width 57 height 14
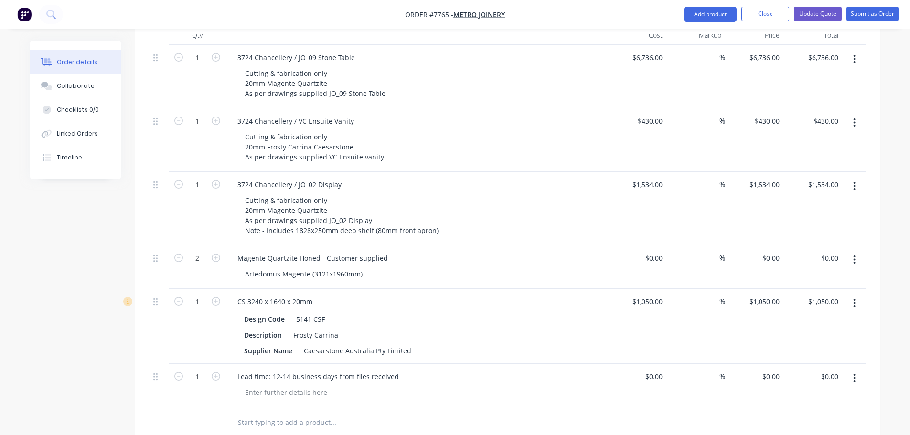
scroll to position [335, 0]
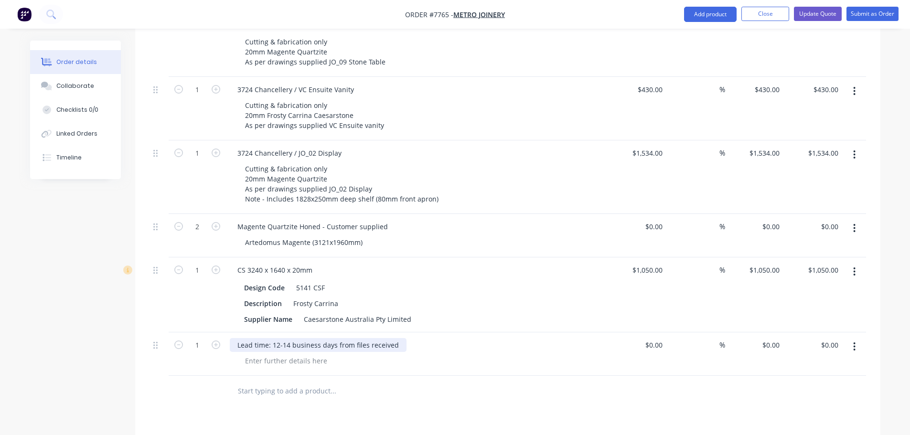
click at [268, 338] on div "Lead time: 12-14 business days from files received" at bounding box center [318, 345] width 177 height 14
click at [262, 354] on div at bounding box center [285, 361] width 97 height 14
click at [252, 354] on div at bounding box center [285, 361] width 97 height 14
paste div
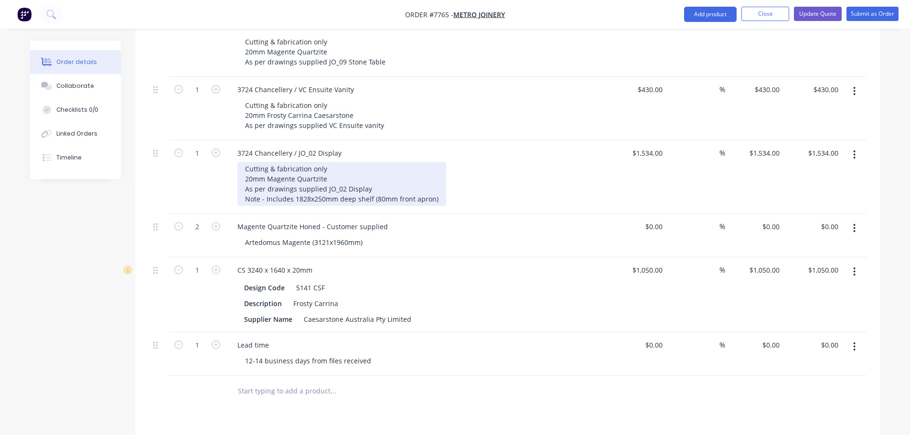
click at [385, 162] on div "Cutting & fabrication only 20mm Magente Quartzite As per drawings supplied JO_0…" at bounding box center [341, 184] width 209 height 44
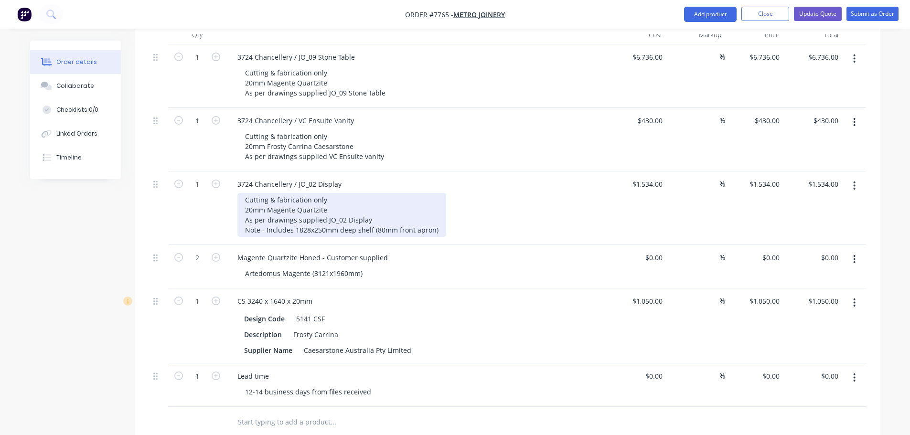
scroll to position [287, 0]
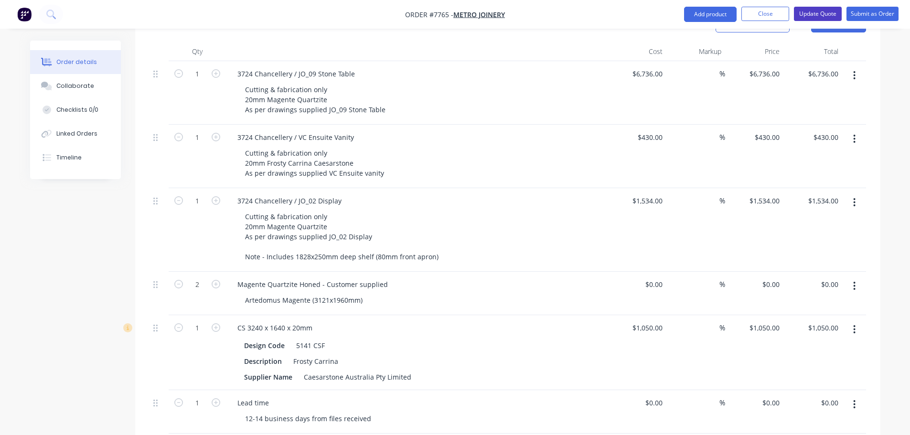
click at [816, 13] on button "Update Quote" at bounding box center [818, 14] width 48 height 14
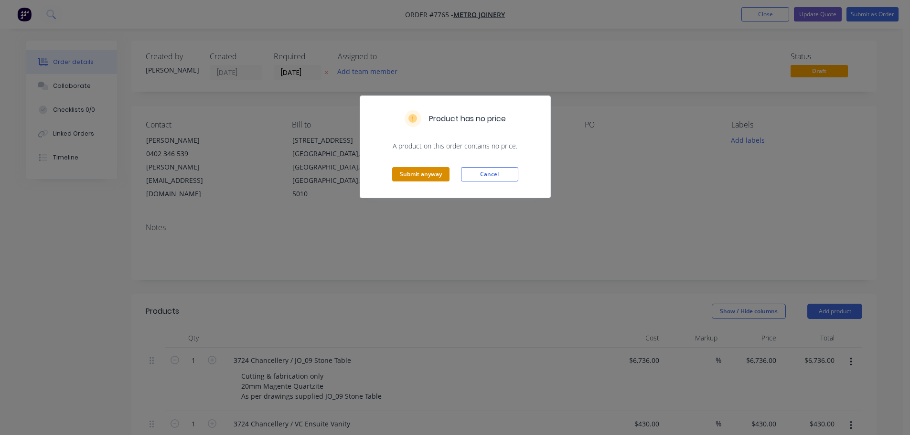
click at [432, 175] on button "Submit anyway" at bounding box center [420, 174] width 57 height 14
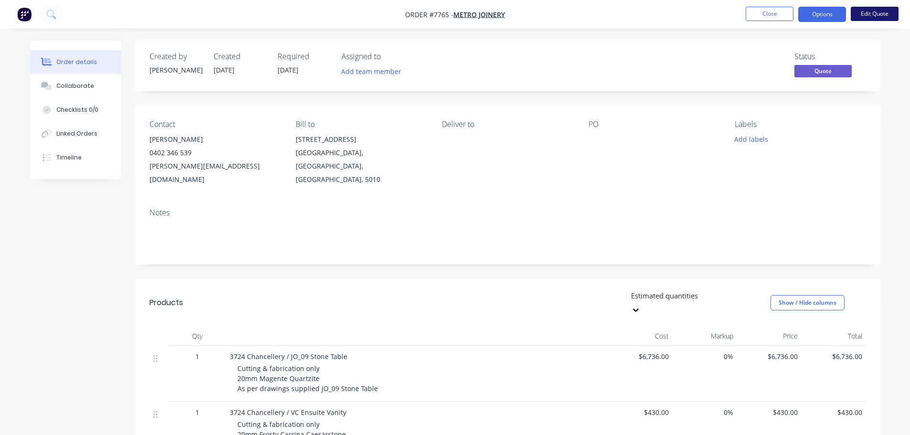
click at [871, 10] on button "Edit Quote" at bounding box center [875, 14] width 48 height 14
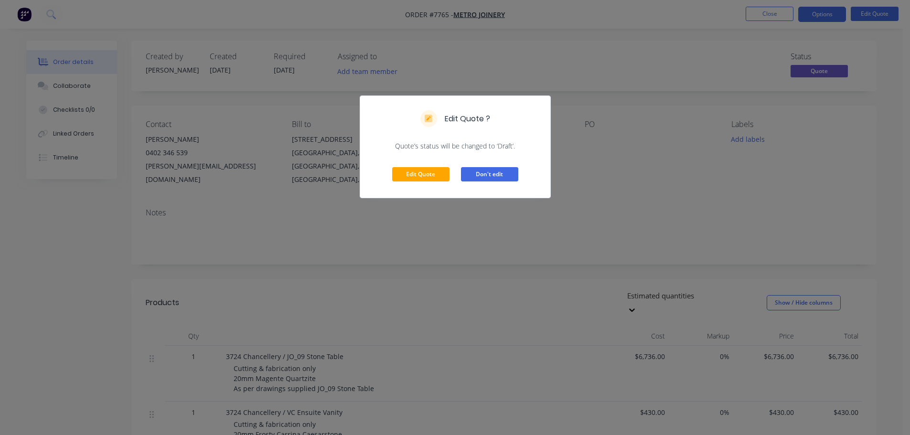
click at [500, 176] on button "Don't edit" at bounding box center [489, 174] width 57 height 14
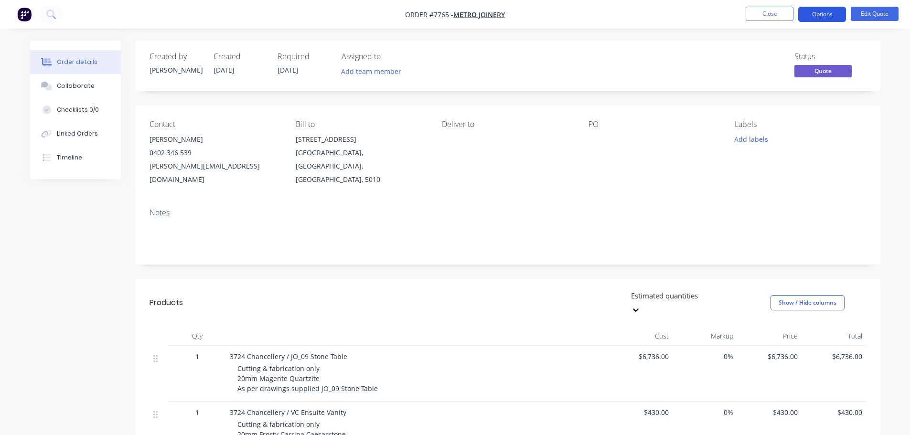
click at [837, 20] on button "Options" at bounding box center [823, 14] width 48 height 15
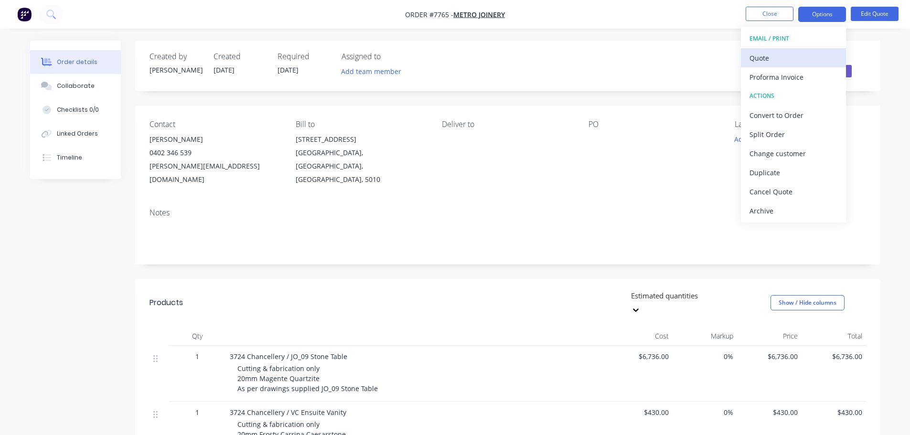
click at [812, 58] on div "Quote" at bounding box center [794, 58] width 88 height 14
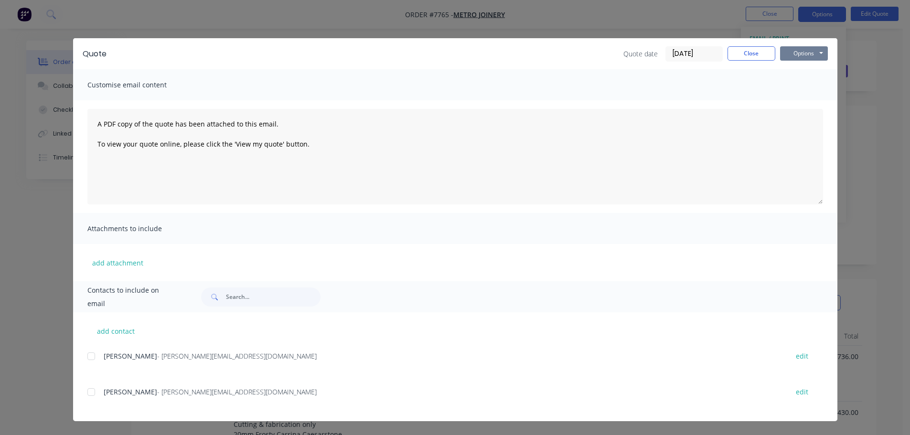
click at [802, 52] on button "Options" at bounding box center [804, 53] width 48 height 14
click at [798, 68] on button "Preview" at bounding box center [810, 71] width 61 height 16
click at [754, 51] on button "Close" at bounding box center [752, 53] width 48 height 14
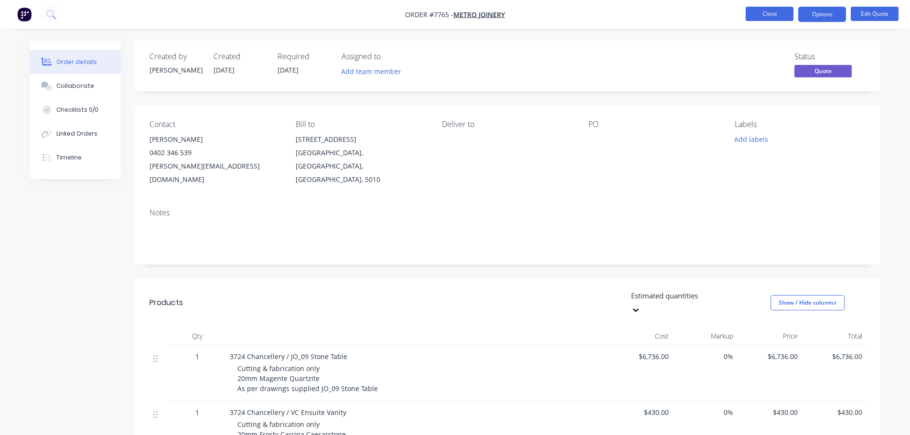
click at [776, 13] on button "Close" at bounding box center [770, 14] width 48 height 14
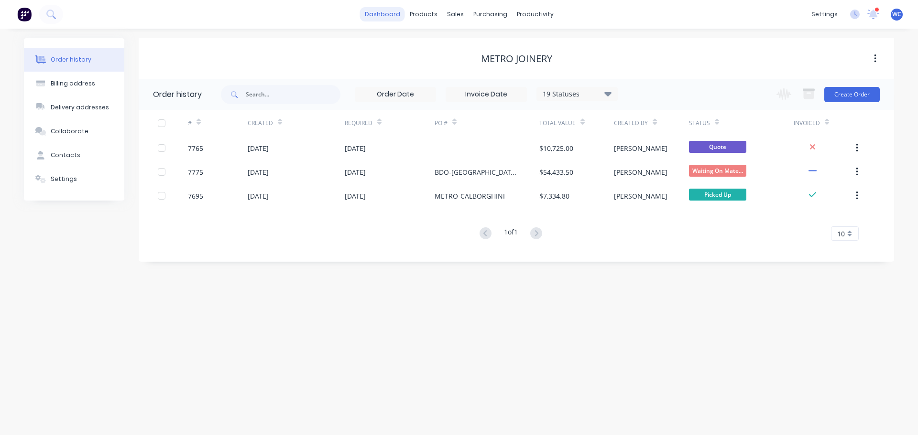
click at [396, 14] on link "dashboard" at bounding box center [382, 14] width 45 height 14
